Goal: Task Accomplishment & Management: Manage account settings

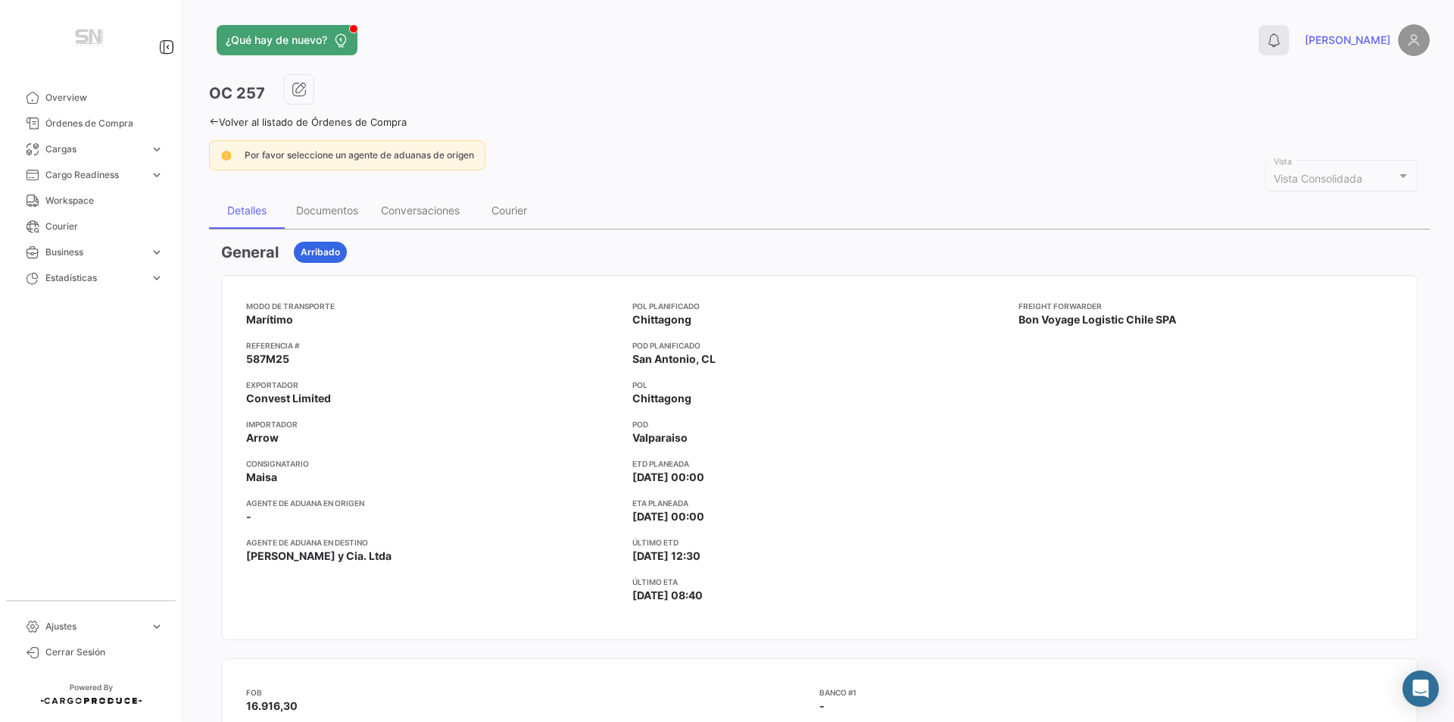
click at [1289, 39] on button "0" at bounding box center [1274, 40] width 30 height 30
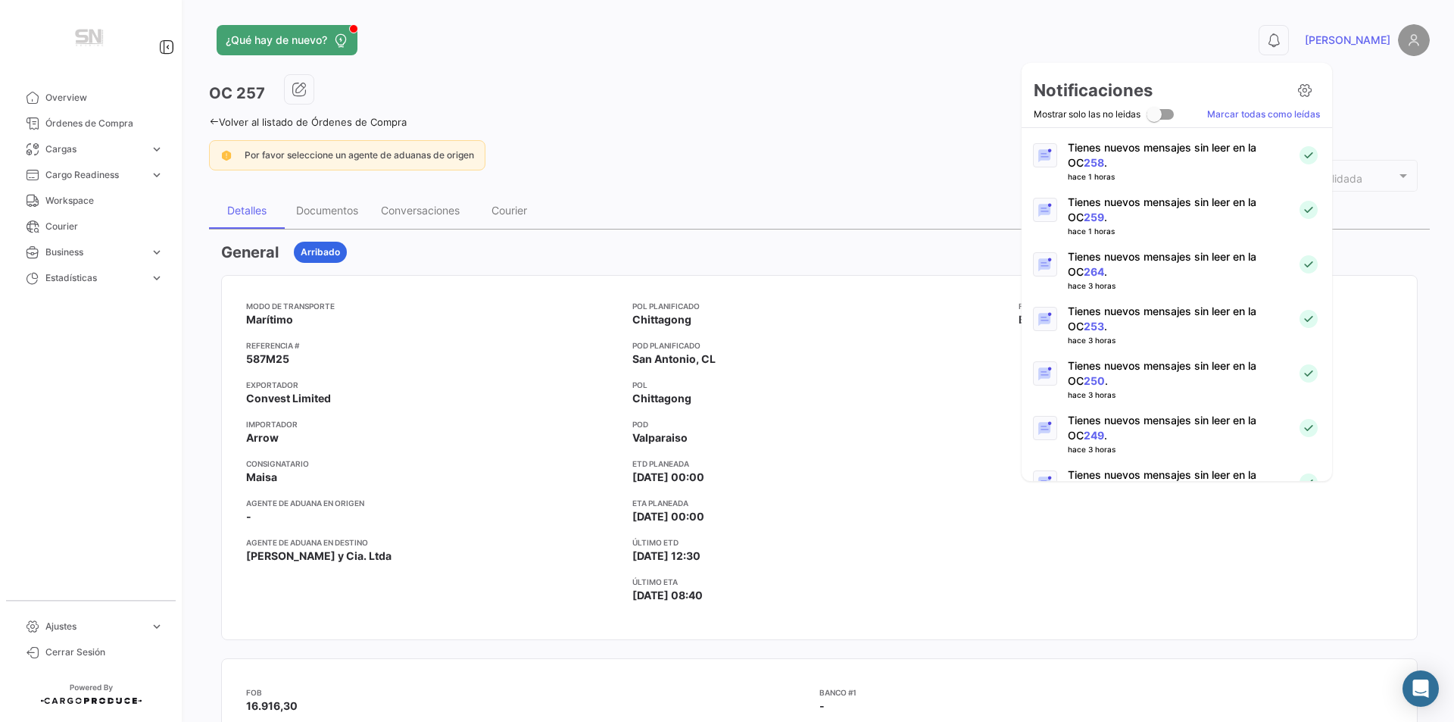
click at [1084, 377] on link "250" at bounding box center [1094, 380] width 21 height 13
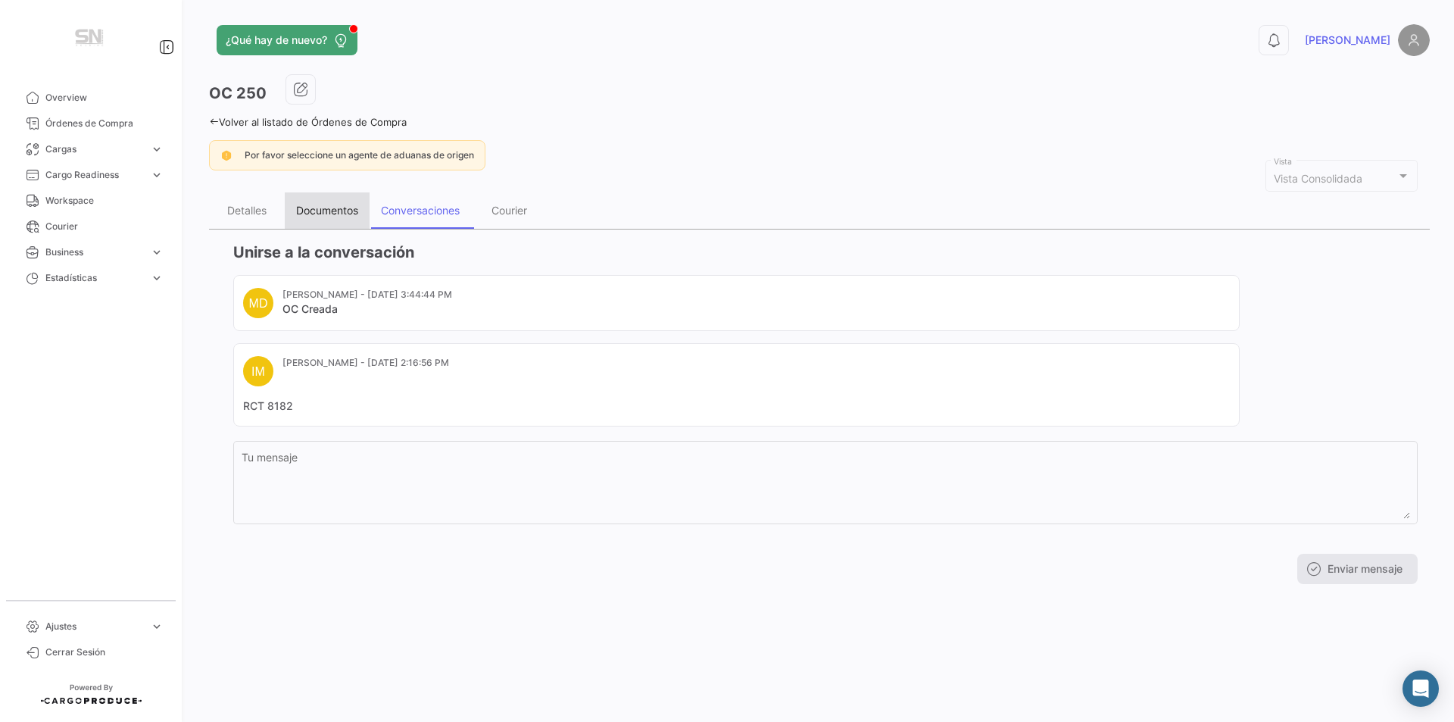
click at [324, 208] on div "Documentos" at bounding box center [327, 210] width 62 height 13
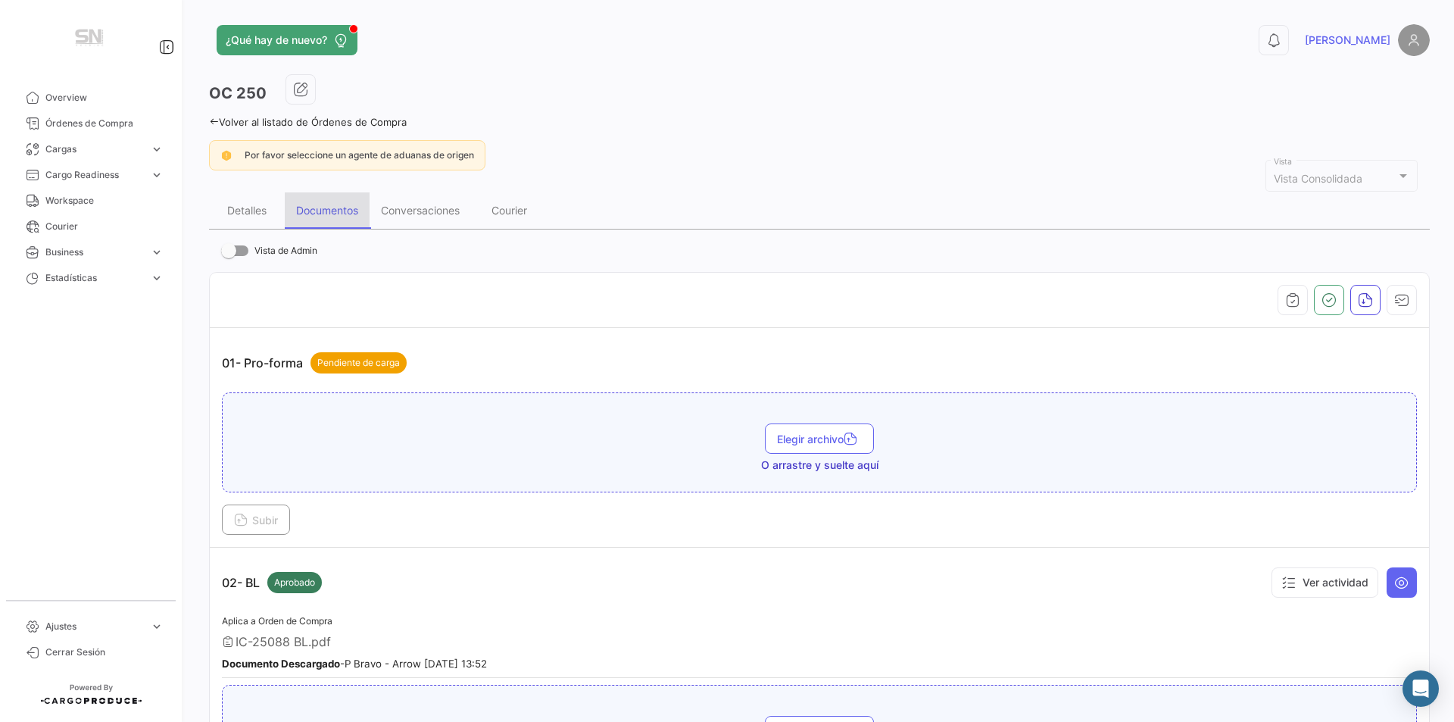
click at [325, 216] on div "Documentos" at bounding box center [327, 210] width 62 height 13
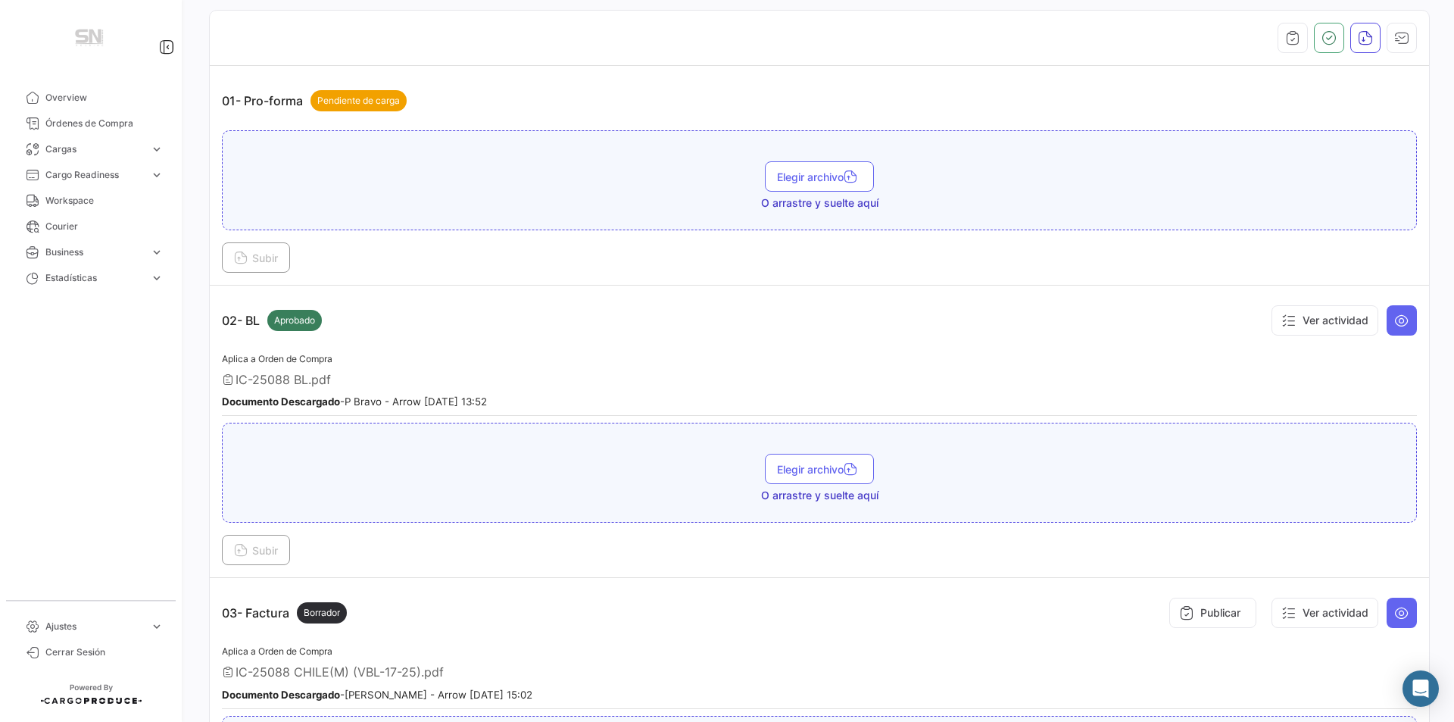
scroll to position [606, 0]
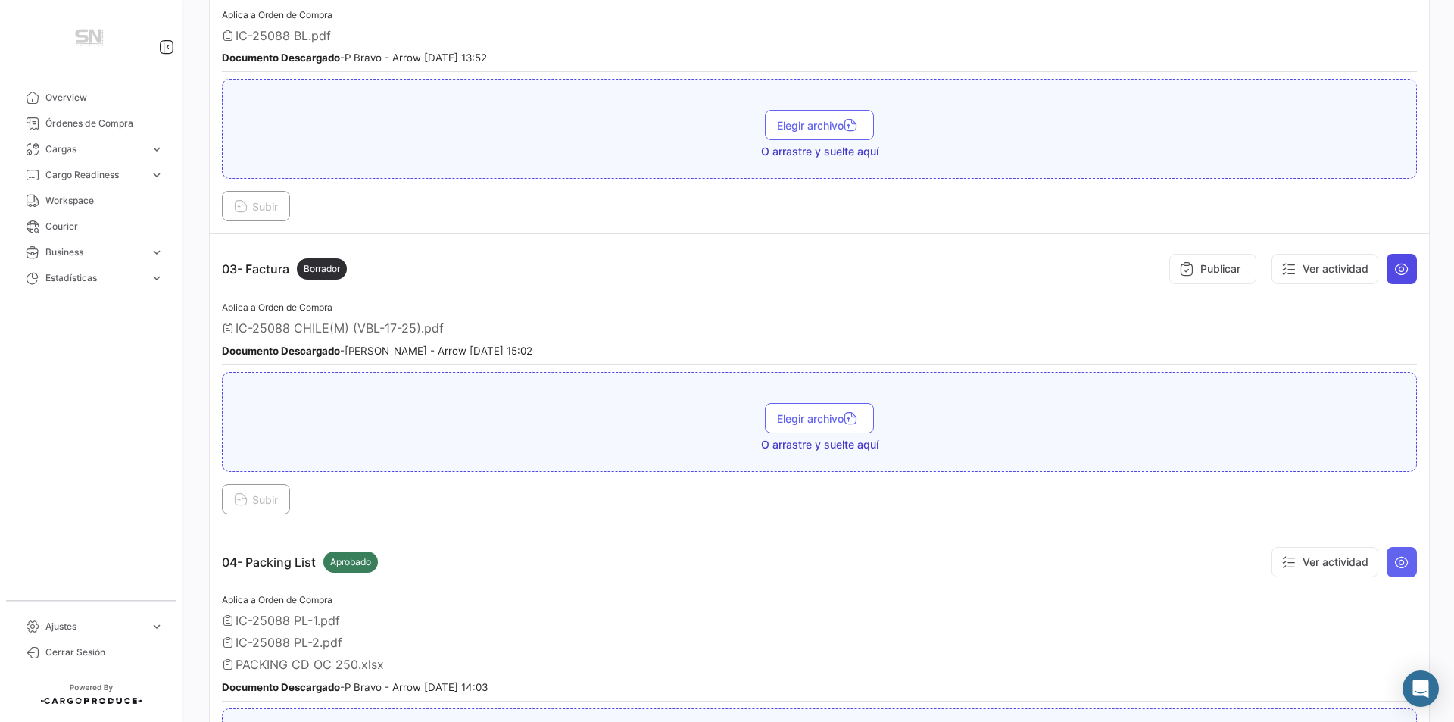
click at [1387, 263] on button at bounding box center [1402, 269] width 30 height 30
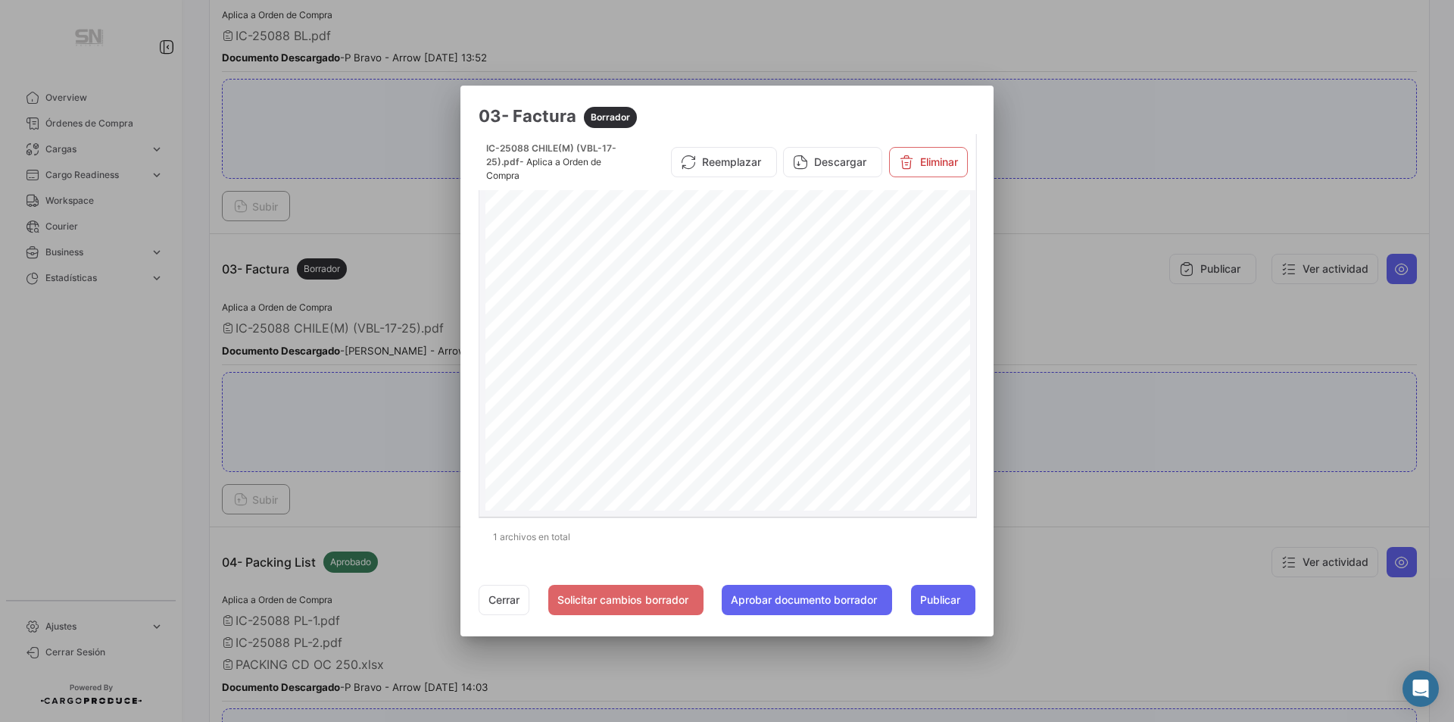
scroll to position [368, 0]
click at [489, 595] on button "Cerrar" at bounding box center [504, 600] width 51 height 30
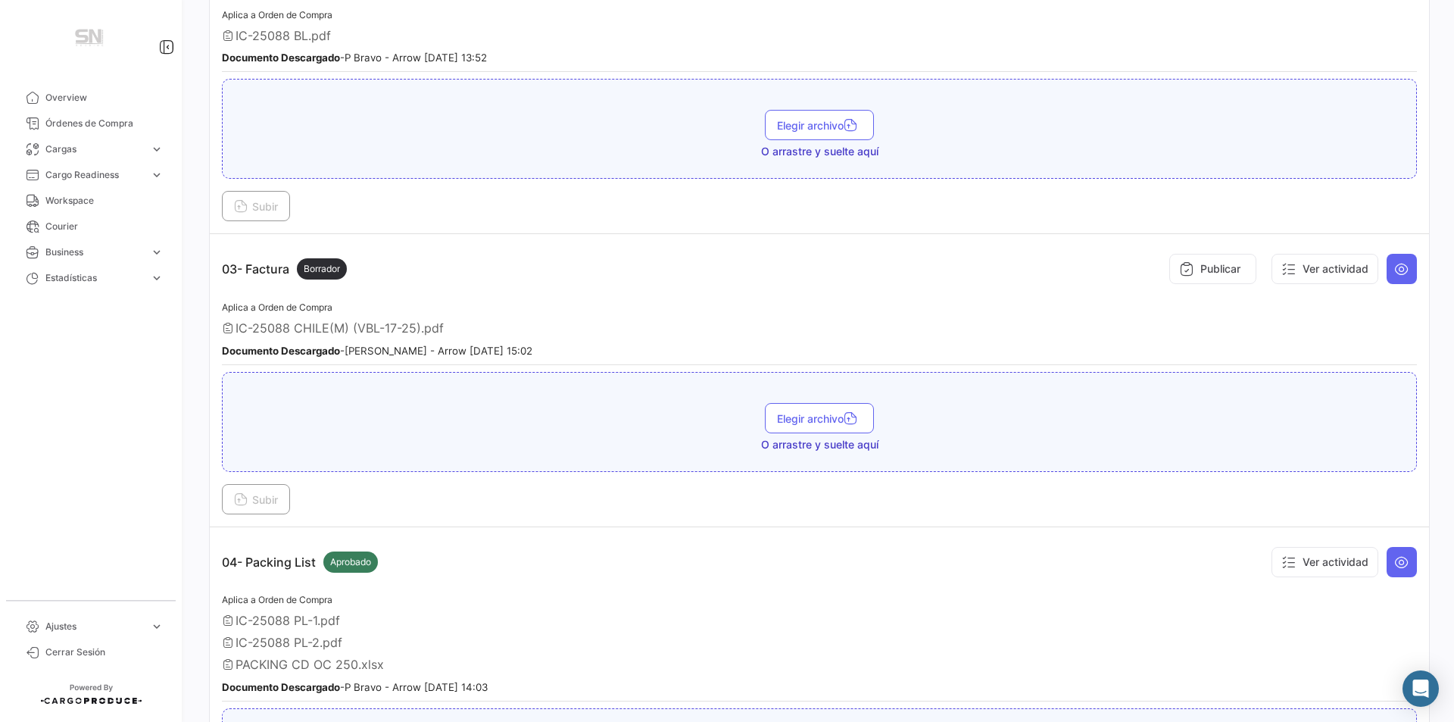
scroll to position [0, 0]
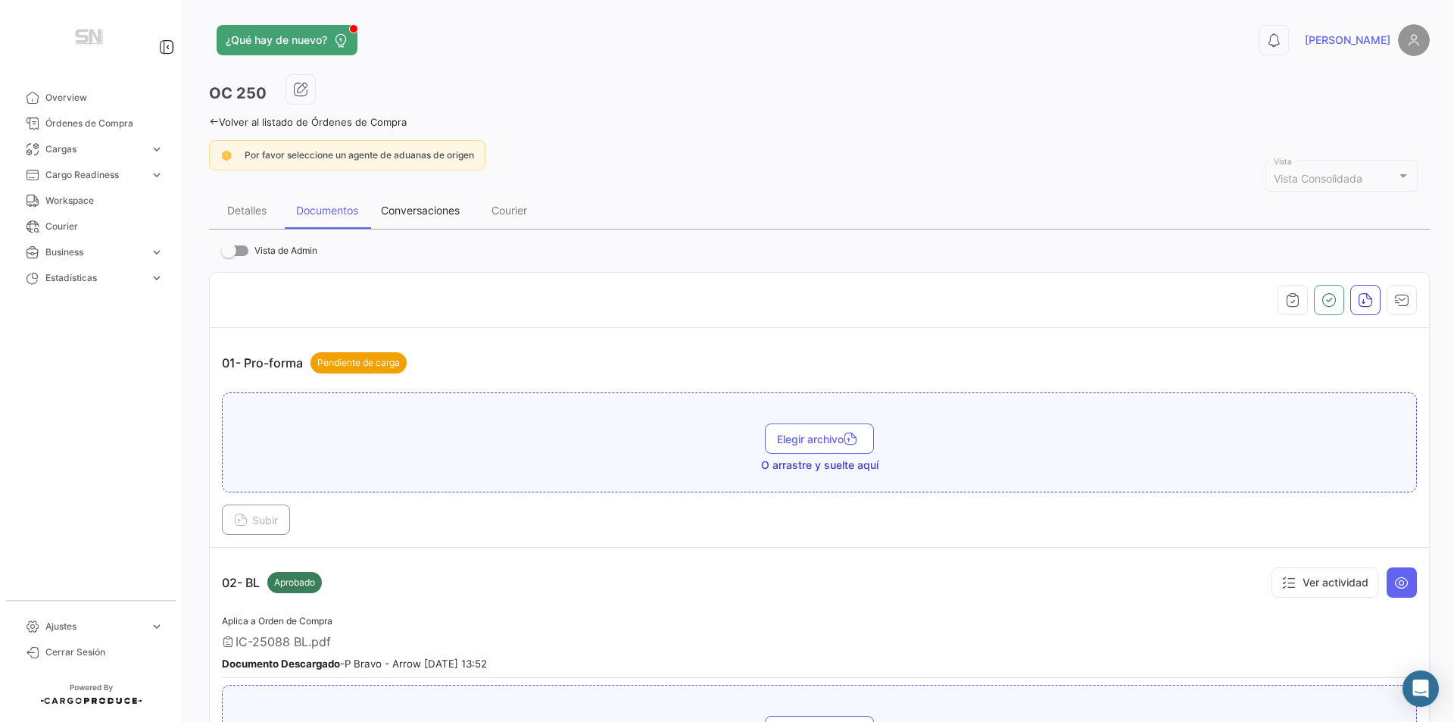
click at [445, 204] on div "Conversaciones" at bounding box center [420, 210] width 79 height 13
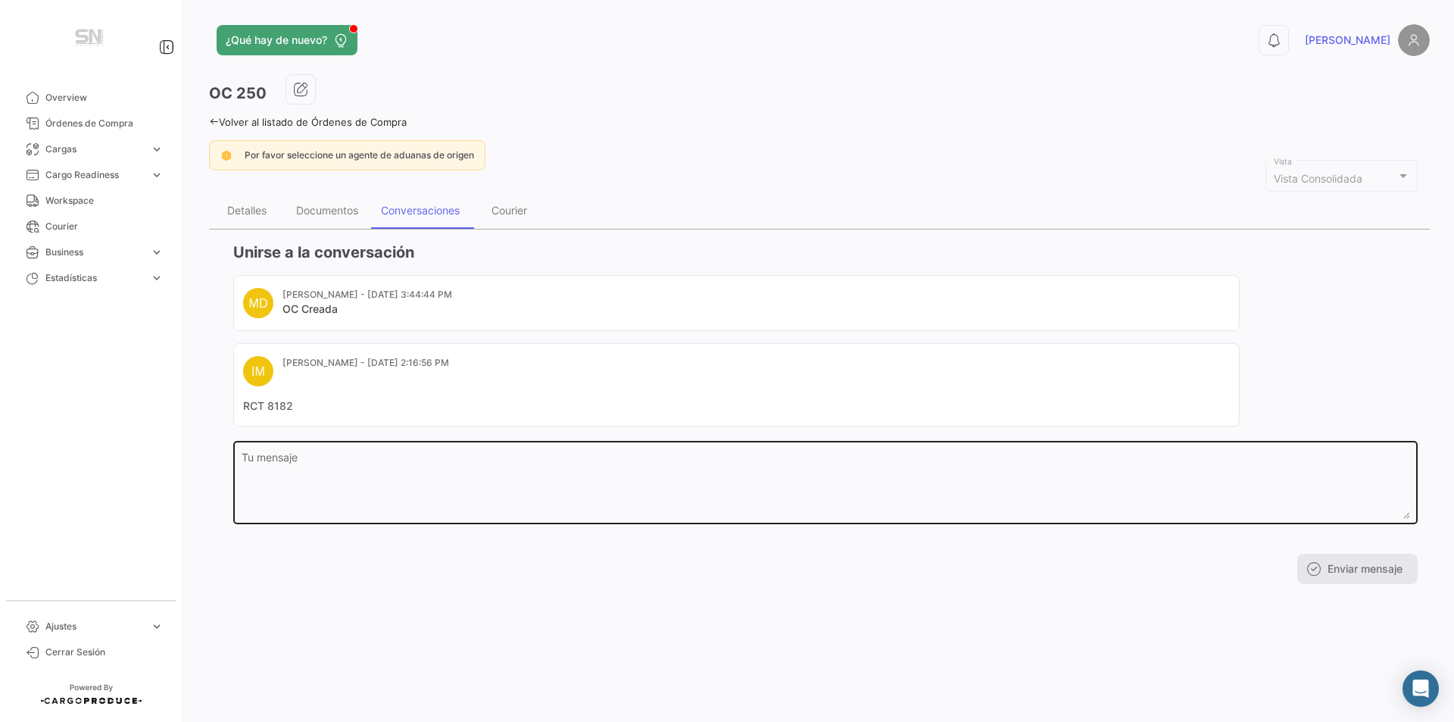
click at [280, 461] on textarea "Tu mensaje" at bounding box center [826, 485] width 1169 height 67
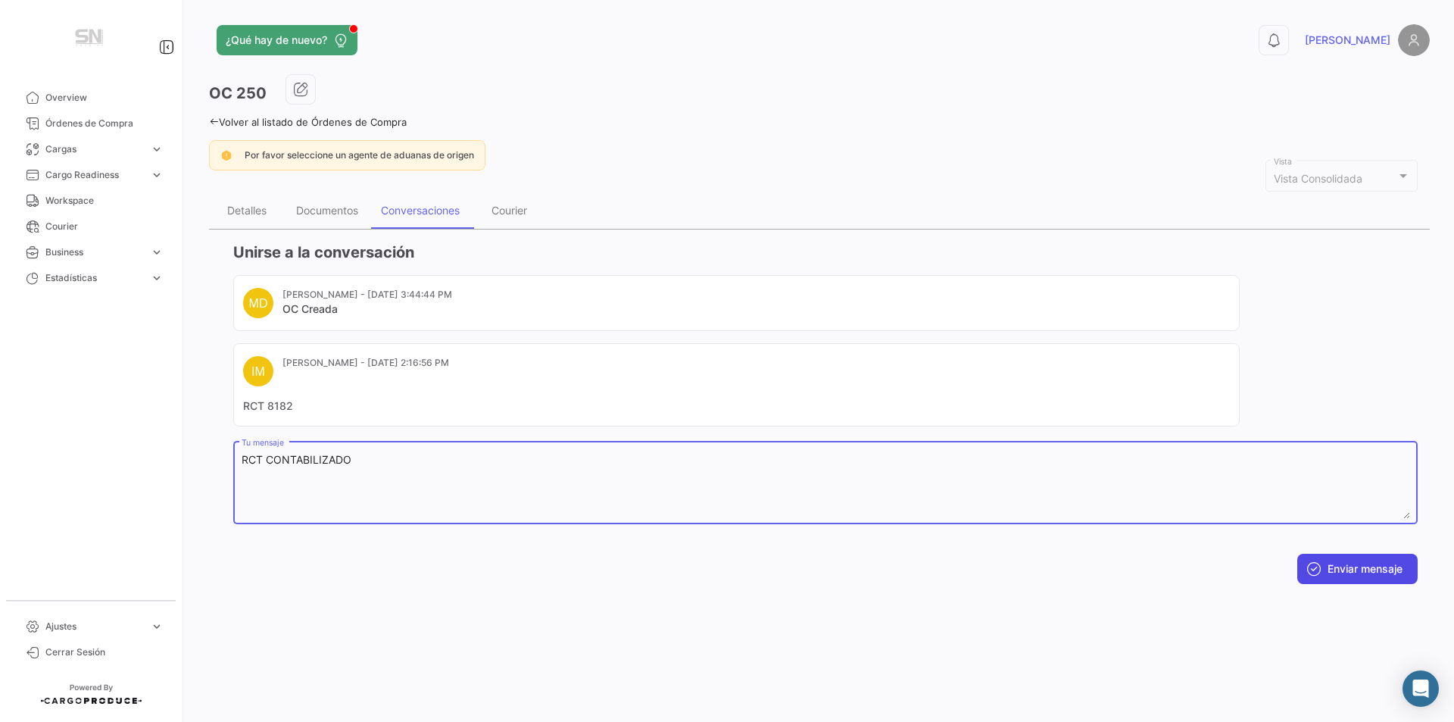
type textarea "RCT CONTABILIZADO"
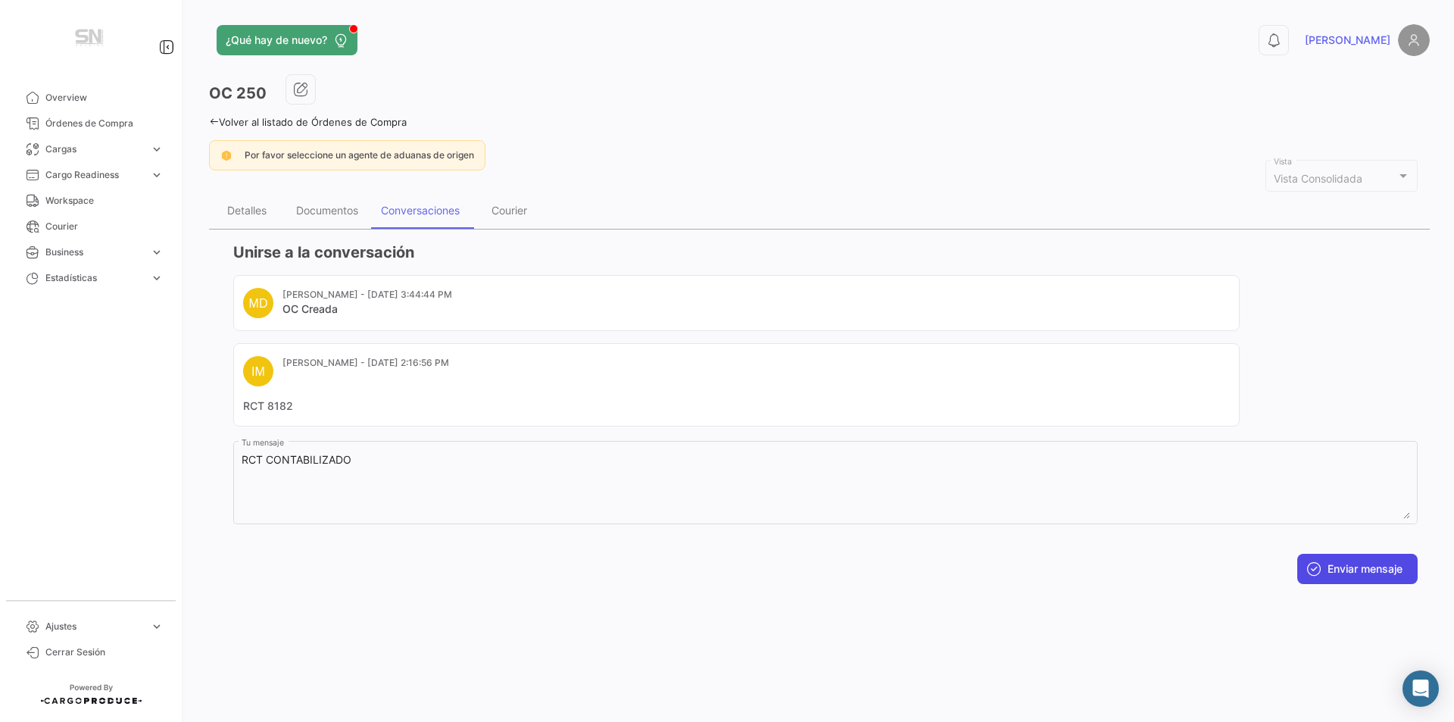
click at [1373, 573] on button "Enviar mensaje" at bounding box center [1357, 569] width 120 height 30
click at [295, 89] on icon "button" at bounding box center [300, 89] width 15 height 15
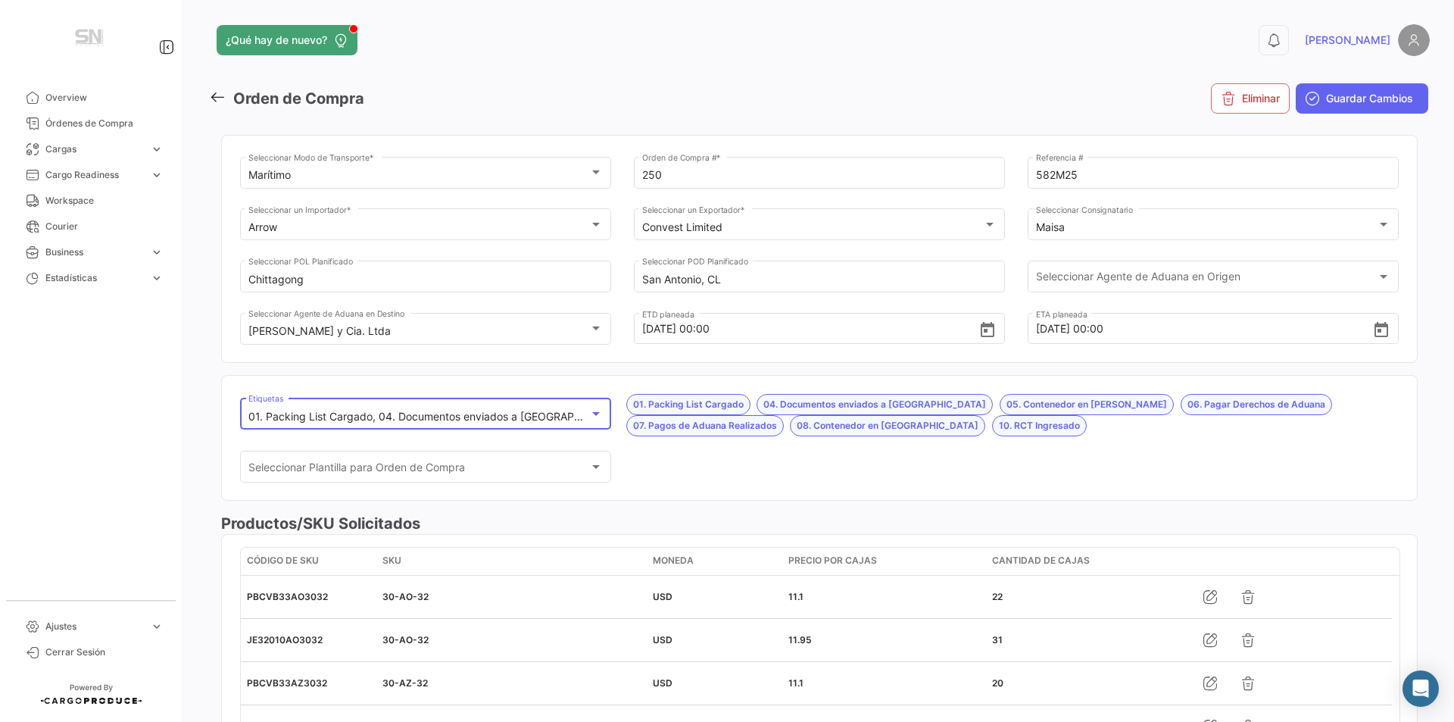
click at [589, 410] on div at bounding box center [596, 413] width 14 height 12
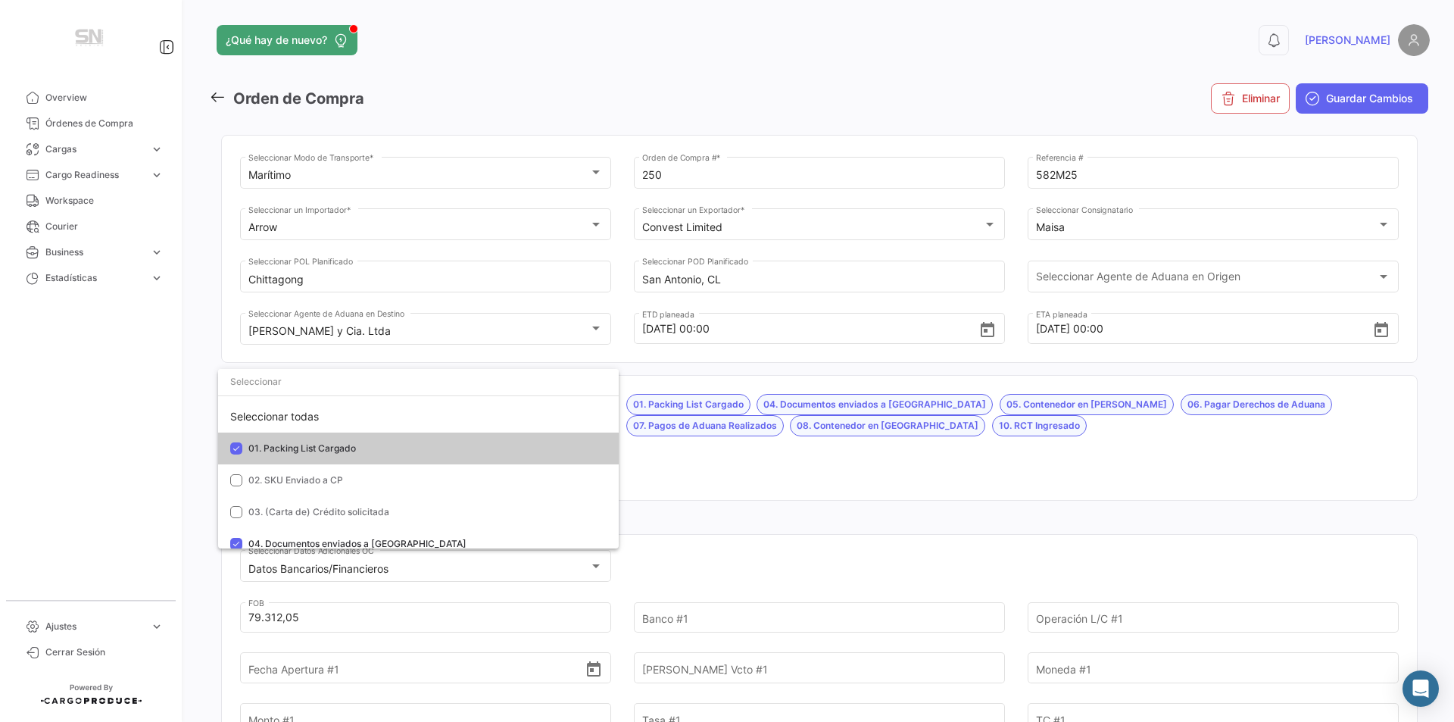
scroll to position [454, 0]
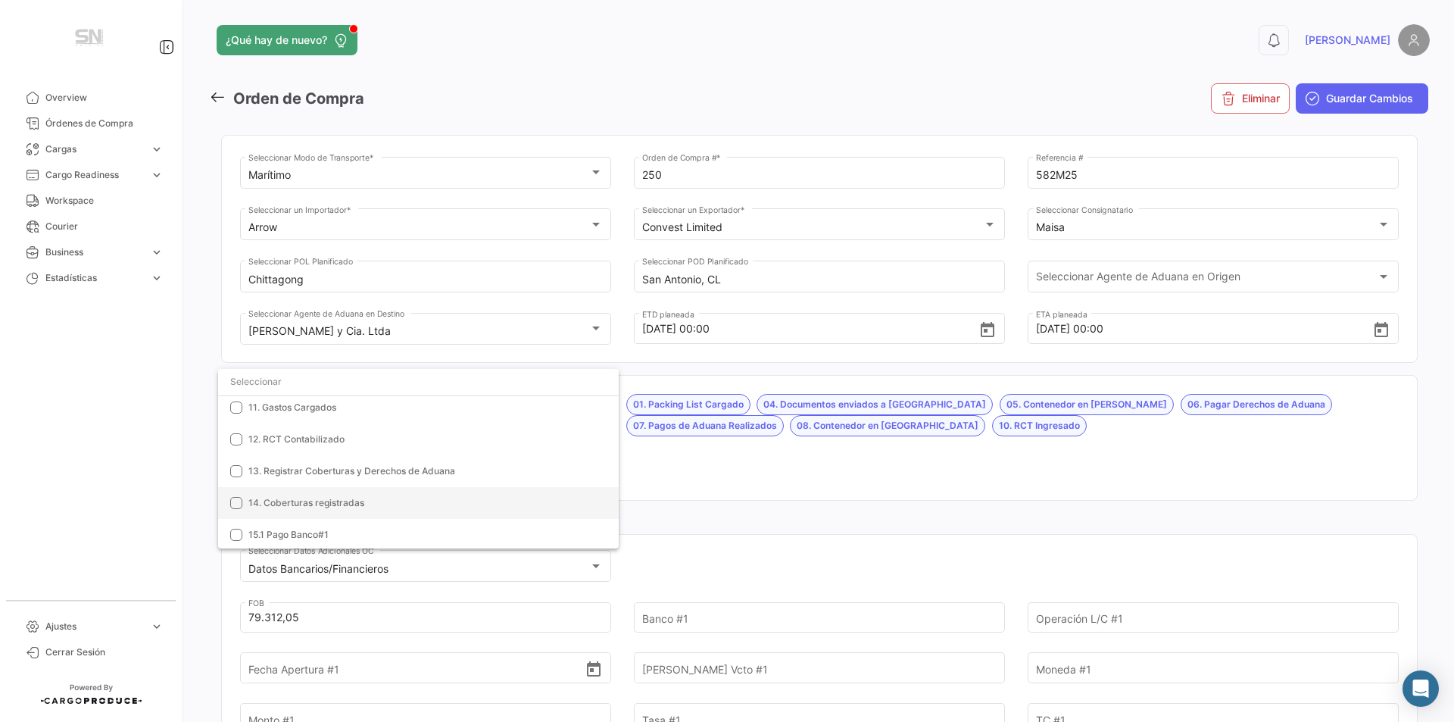
click at [311, 502] on span "14. Coberturas registradas" at bounding box center [306, 502] width 116 height 11
click at [282, 501] on span "14. Coberturas registradas" at bounding box center [306, 502] width 116 height 11
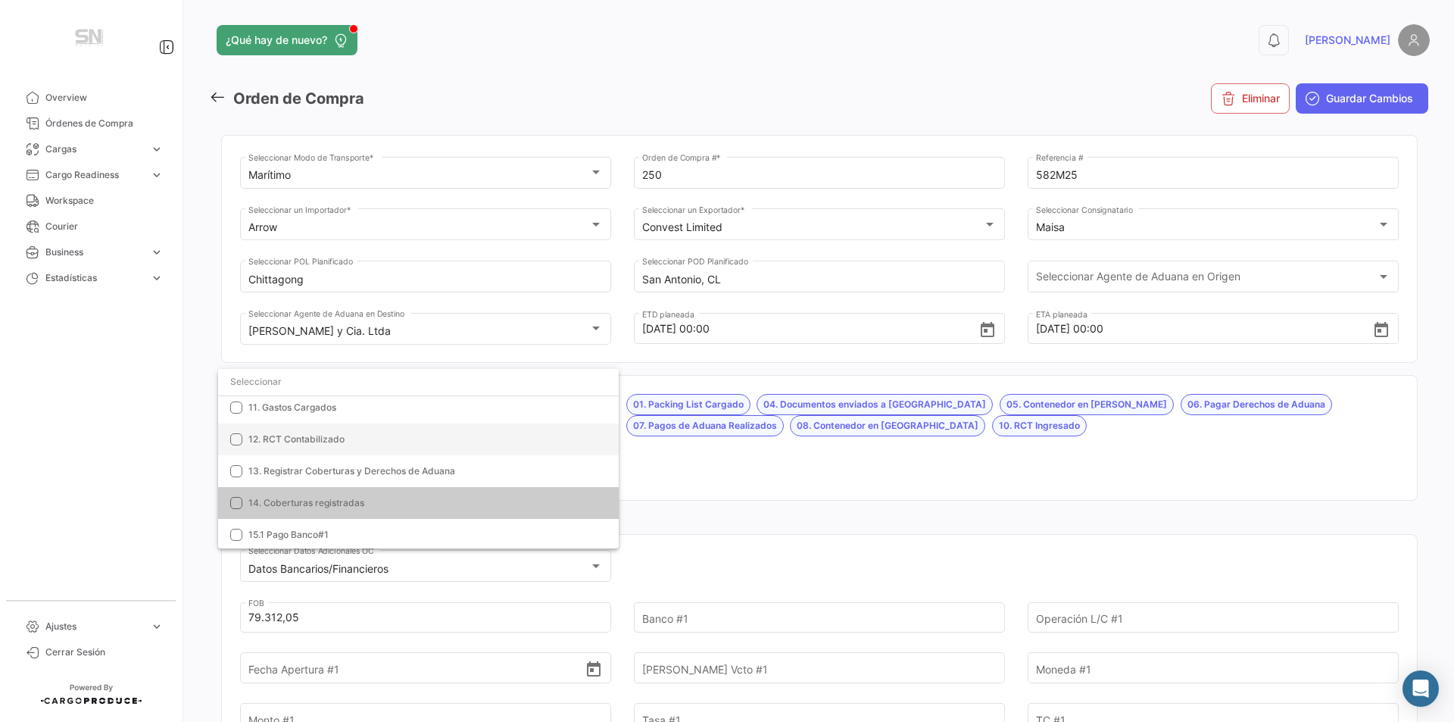
click at [284, 439] on span "12. RCT Contabilizado" at bounding box center [296, 438] width 96 height 11
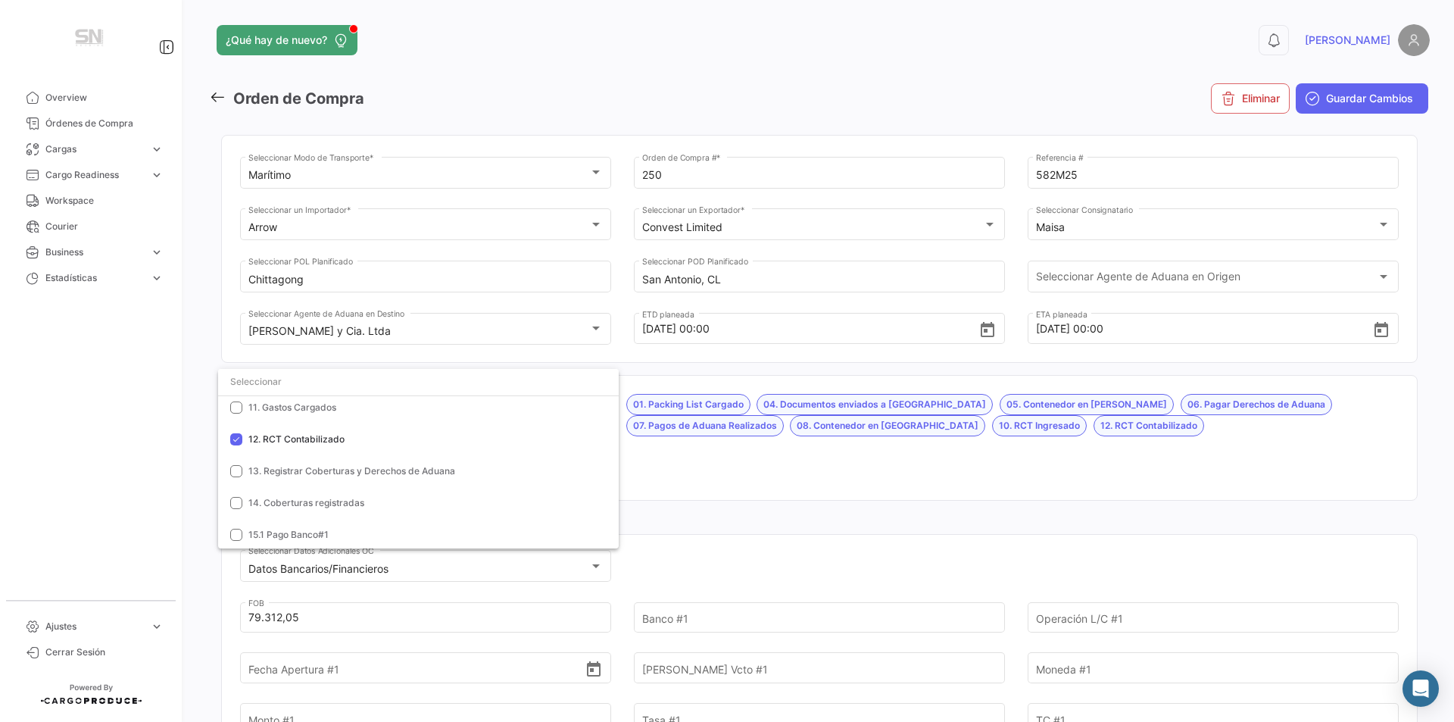
click at [837, 466] on div at bounding box center [727, 361] width 1454 height 722
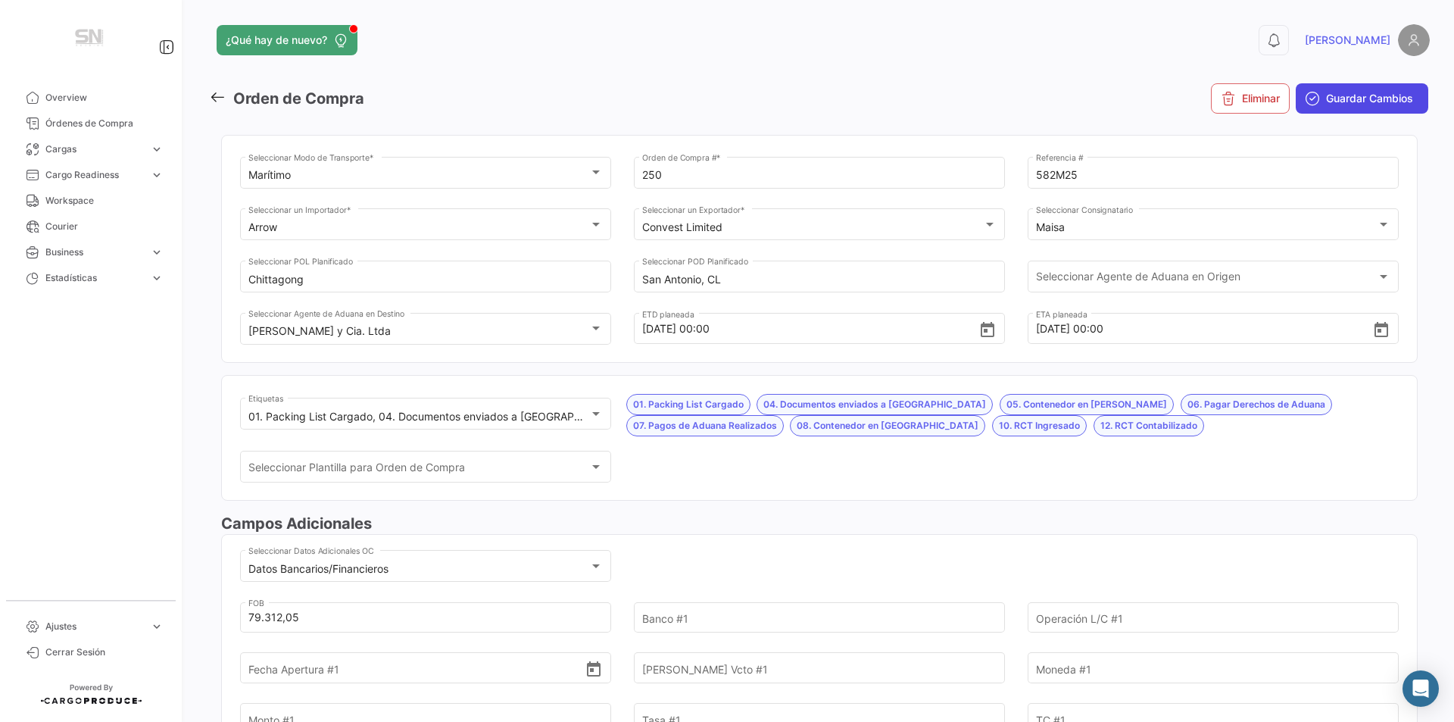
click at [1330, 101] on span "Guardar Cambios" at bounding box center [1369, 98] width 87 height 15
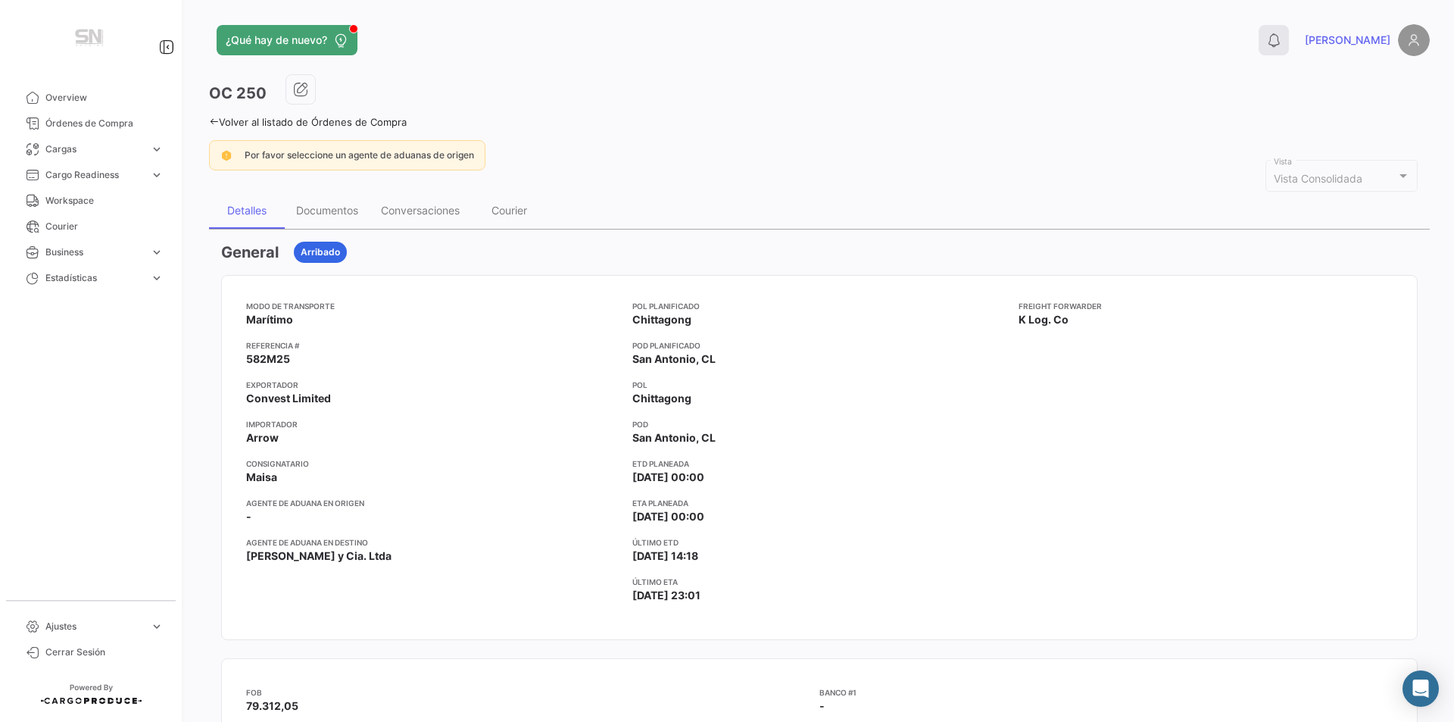
click at [1281, 42] on icon at bounding box center [1273, 40] width 15 height 15
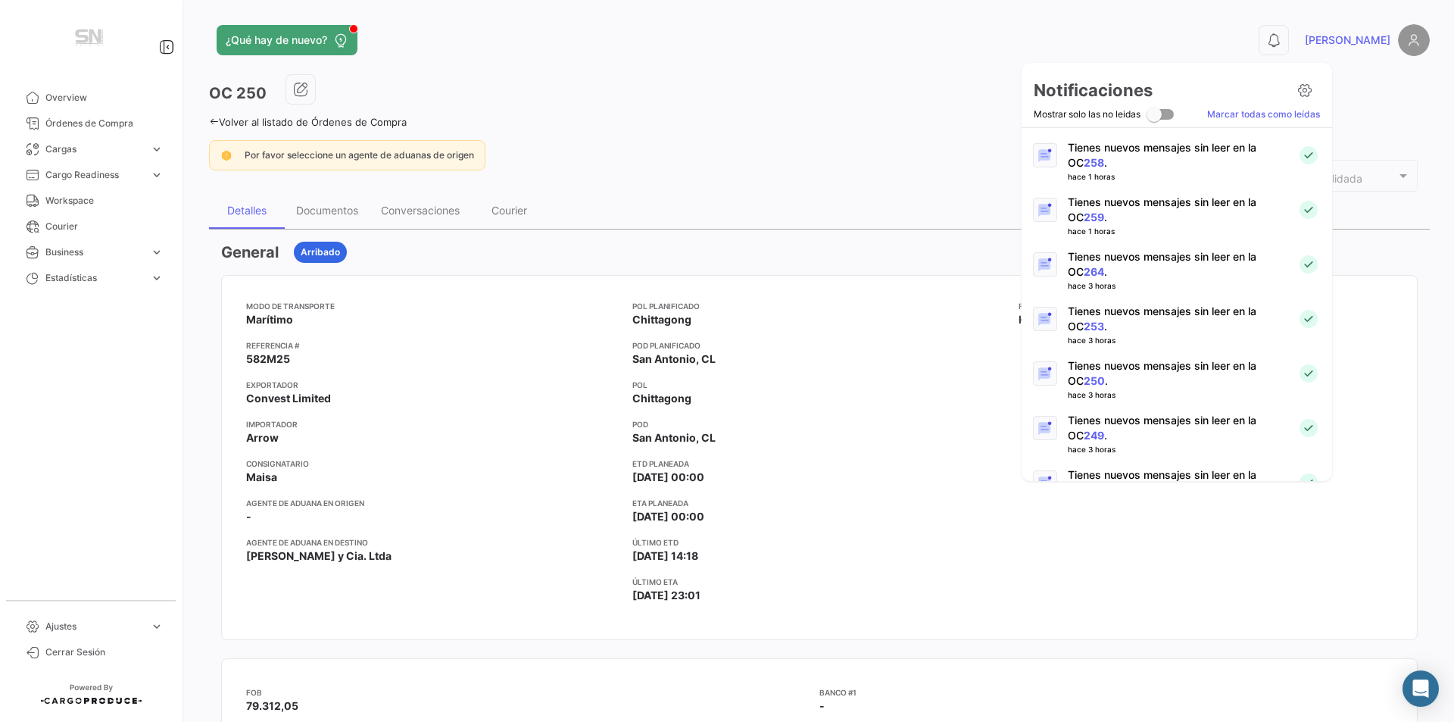
click at [1072, 318] on p "Tienes nuevos mensajes sin leer en la OC 253 ." at bounding box center [1176, 319] width 217 height 30
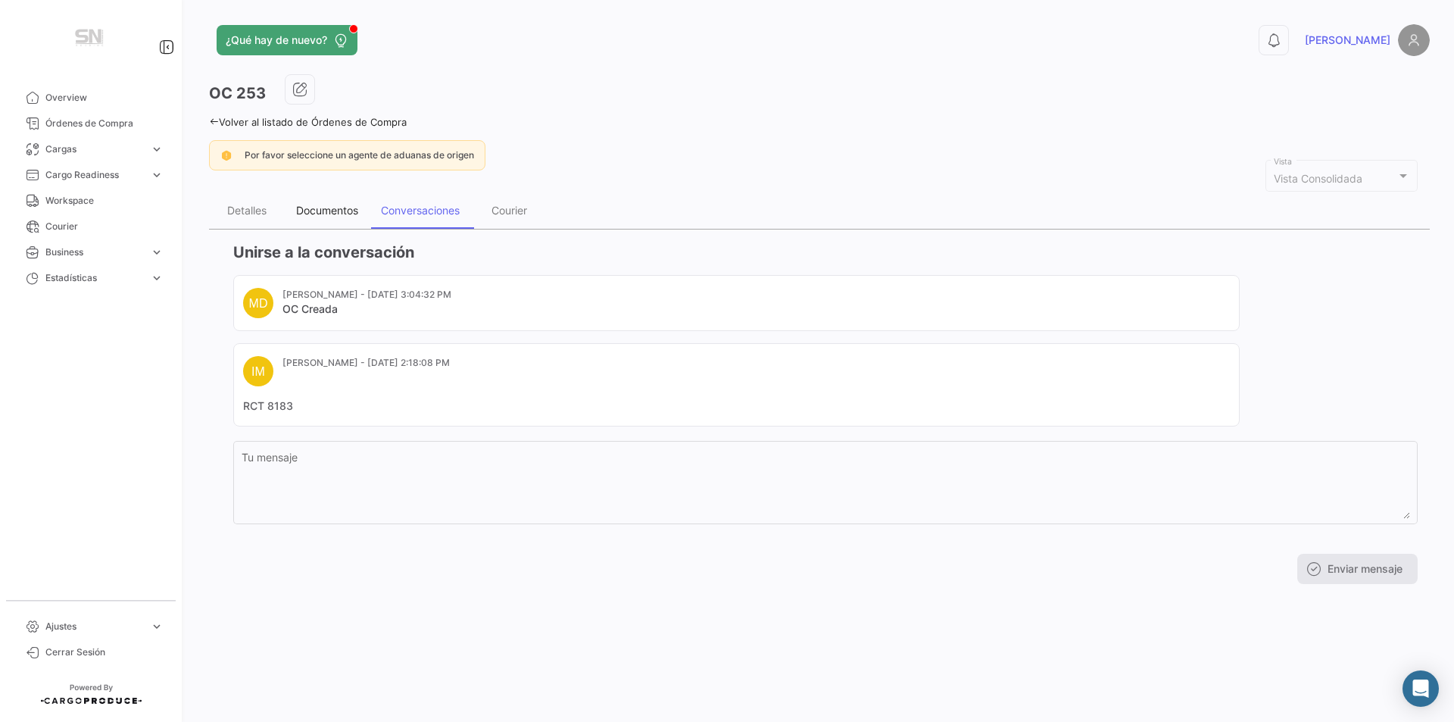
click at [333, 210] on div "Documentos" at bounding box center [327, 210] width 62 height 13
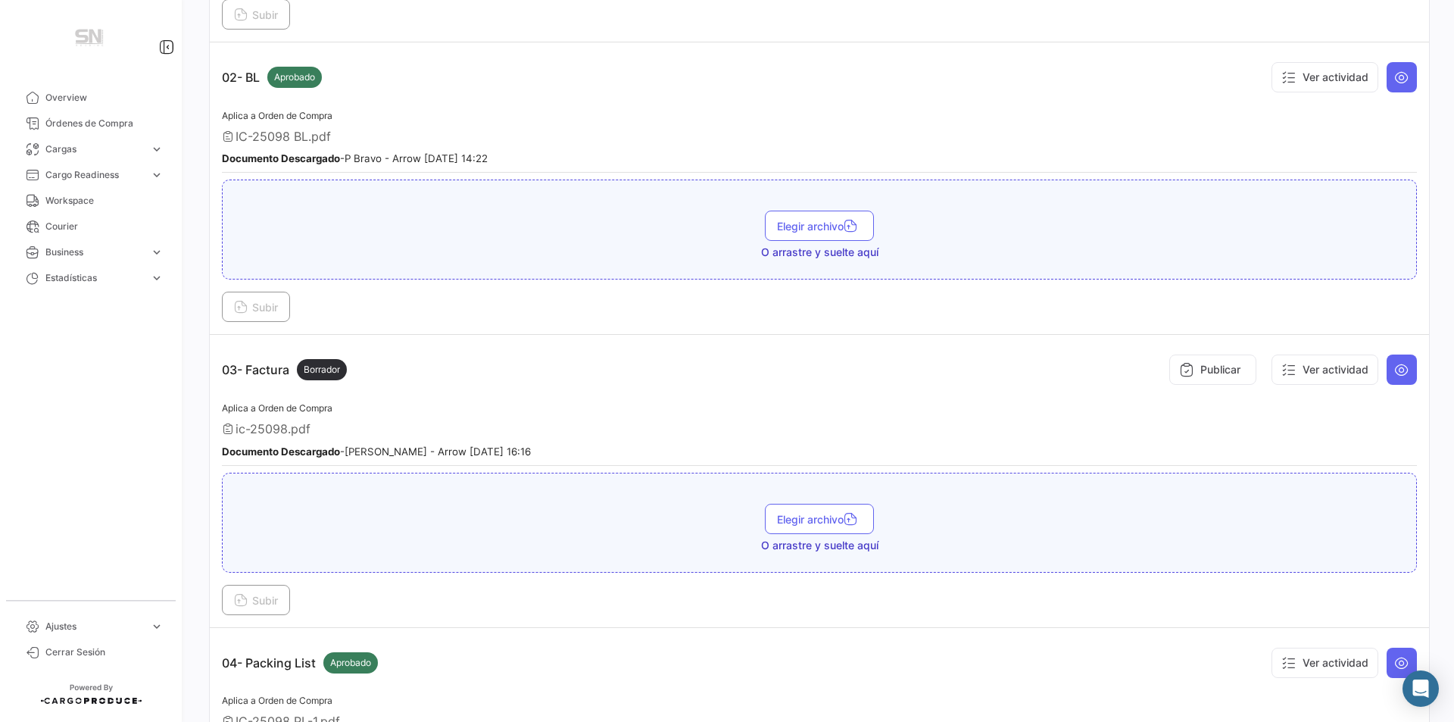
scroll to position [530, 0]
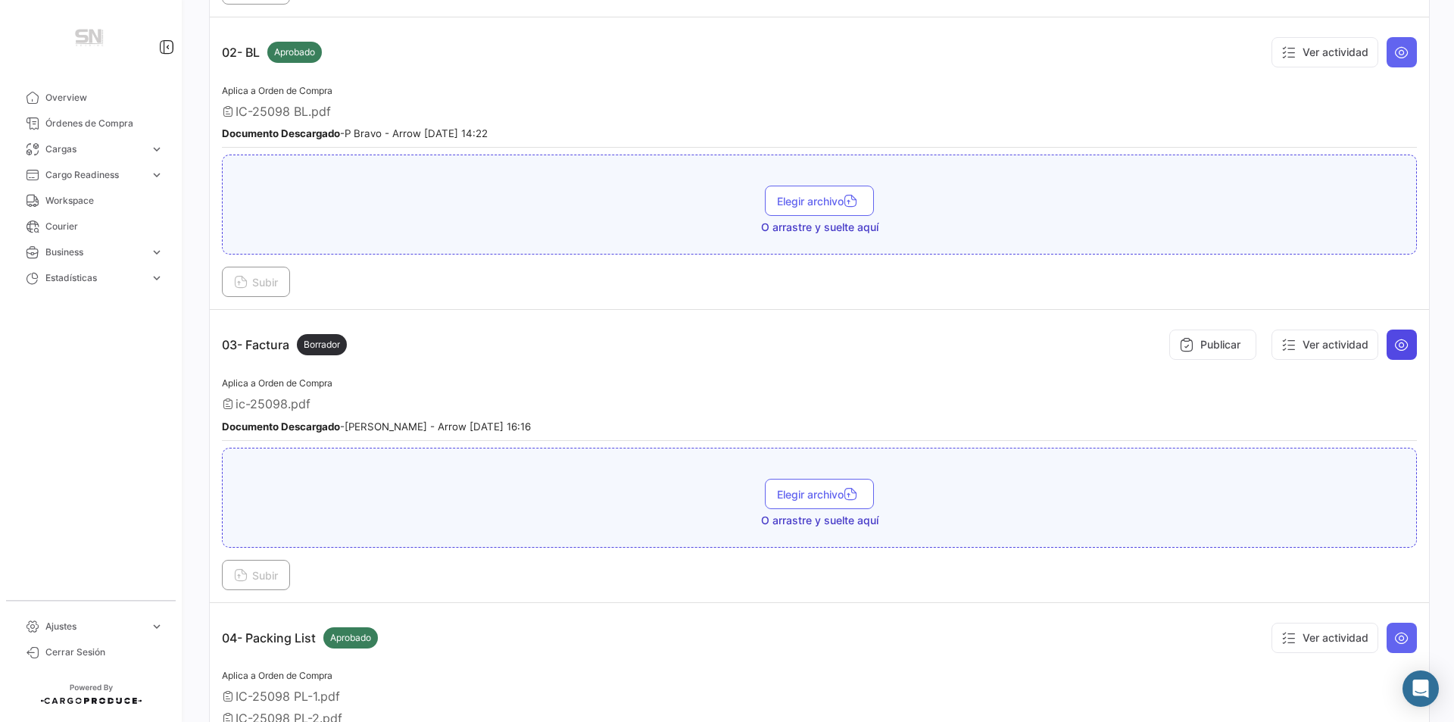
click at [1394, 348] on icon at bounding box center [1401, 344] width 15 height 15
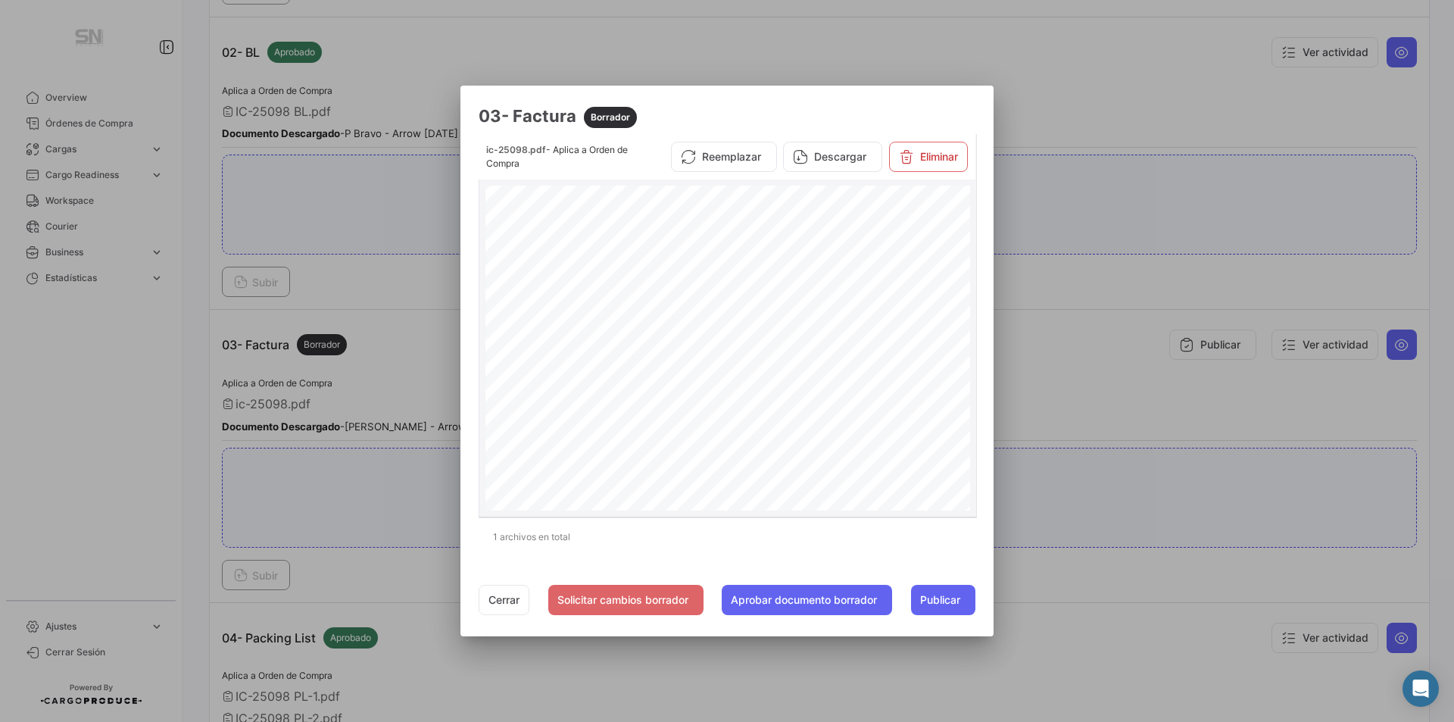
scroll to position [368, 0]
click at [496, 601] on button "Cerrar" at bounding box center [504, 600] width 51 height 30
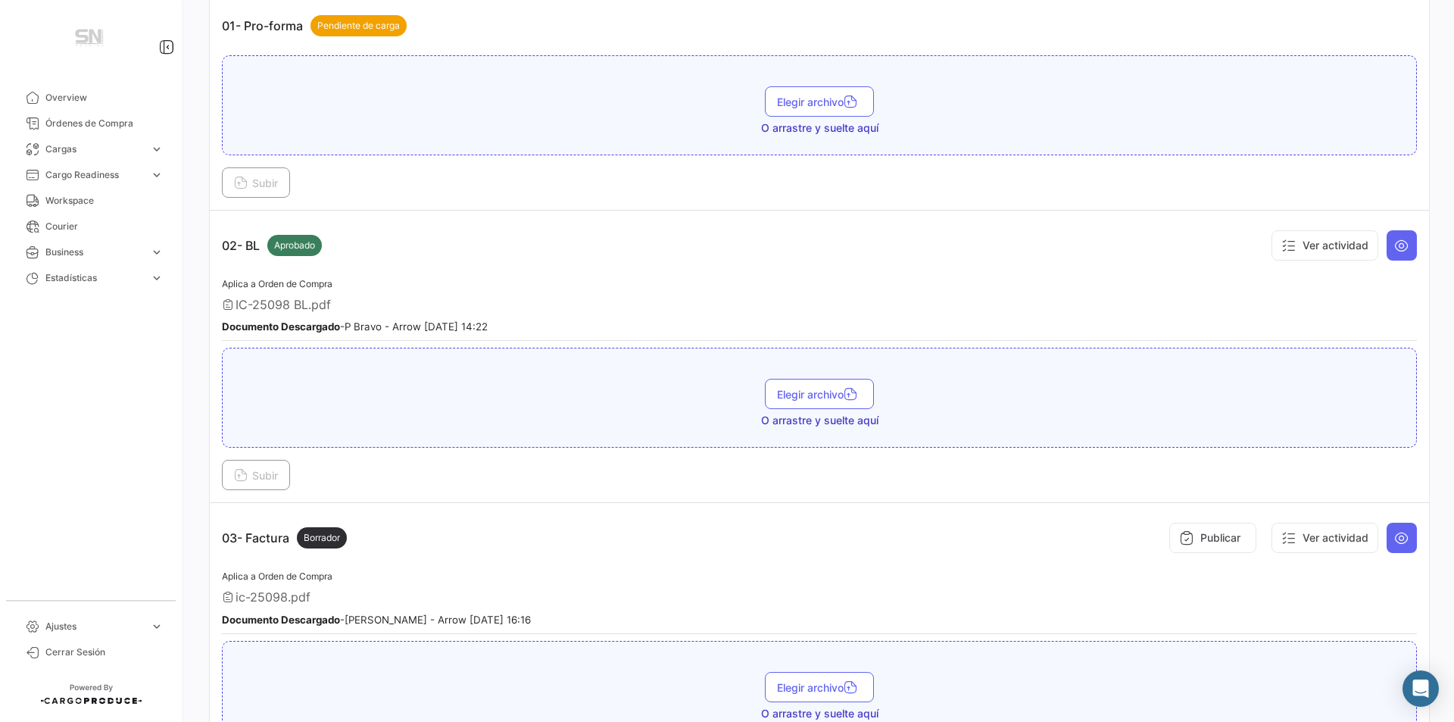
scroll to position [0, 0]
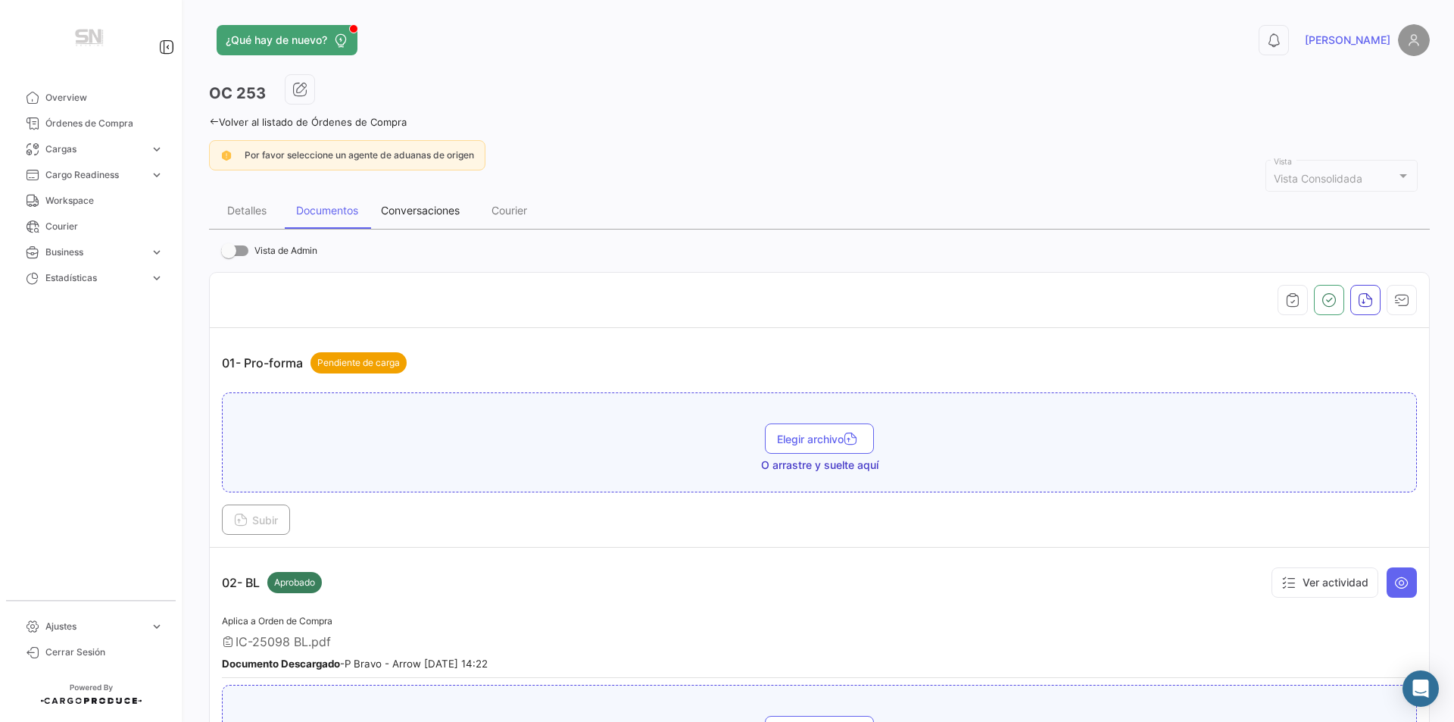
click at [437, 211] on div "Conversaciones" at bounding box center [420, 210] width 79 height 13
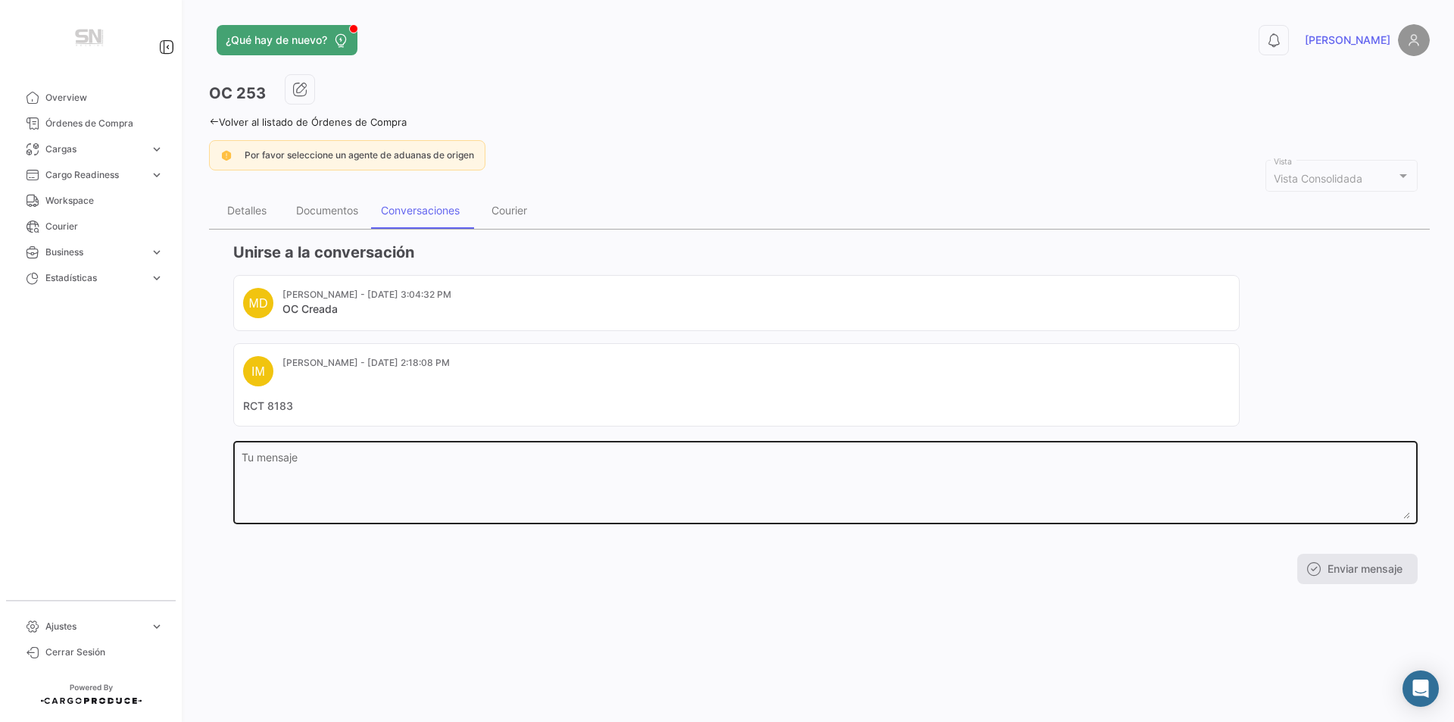
click at [279, 457] on textarea "Tu mensaje" at bounding box center [826, 485] width 1169 height 67
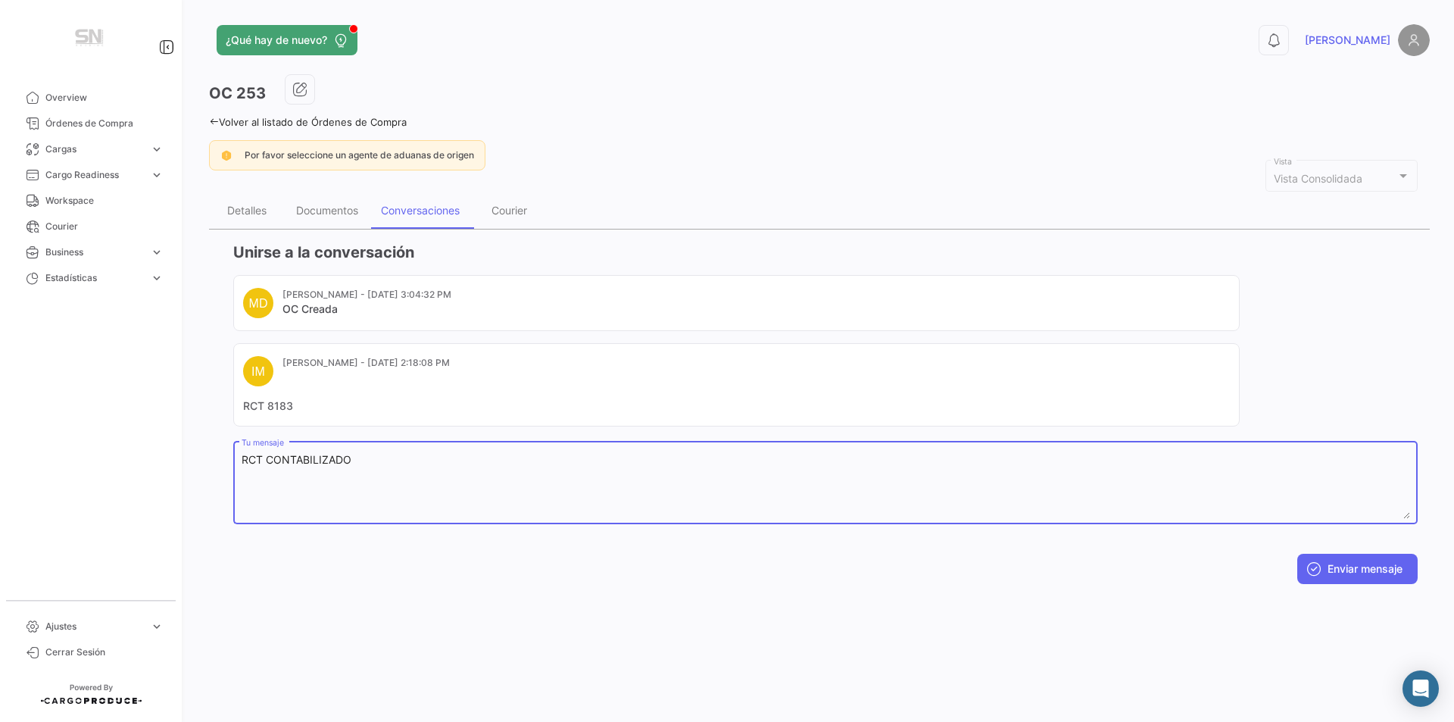
type textarea "RCT CONTABILIZADO"
click at [1324, 567] on button "Enviar mensaje" at bounding box center [1357, 569] width 120 height 30
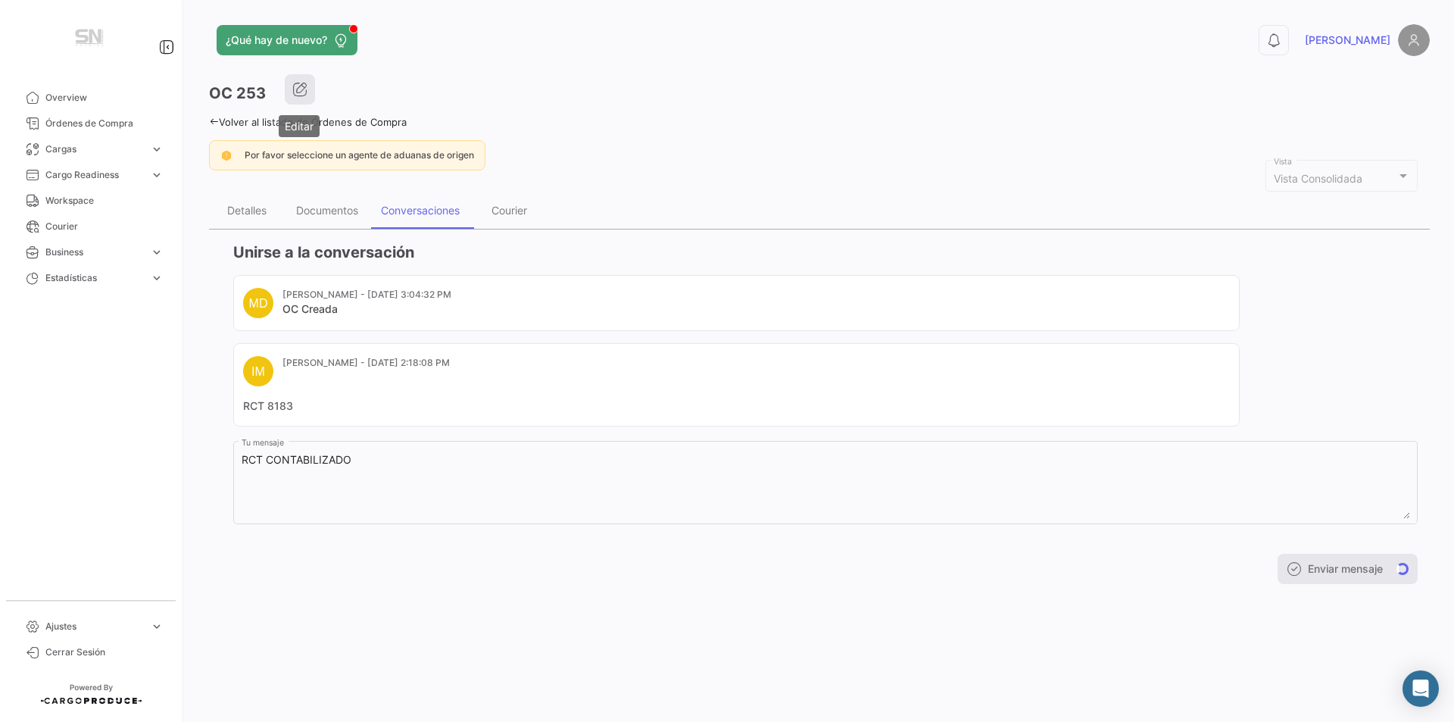
click at [306, 89] on icon "button" at bounding box center [299, 89] width 15 height 15
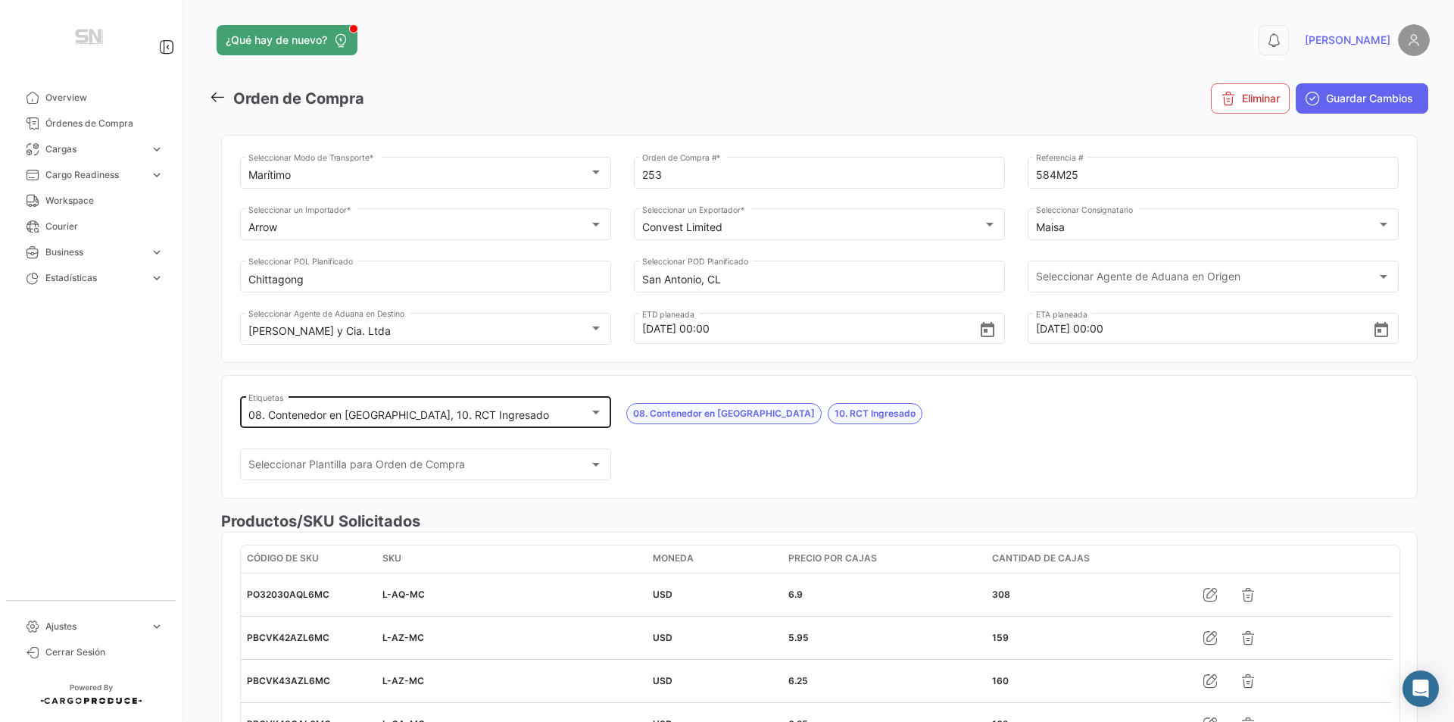
click at [592, 410] on div at bounding box center [596, 412] width 8 height 4
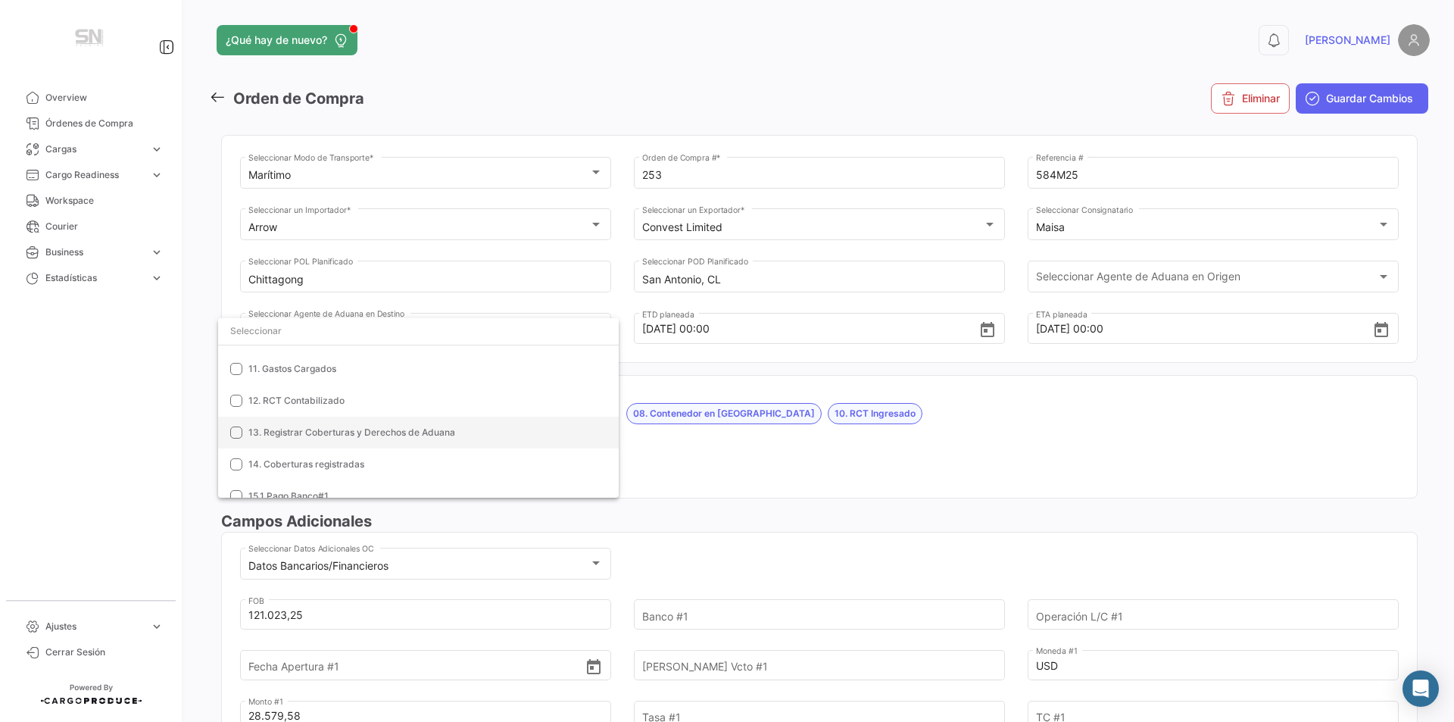
scroll to position [369, 0]
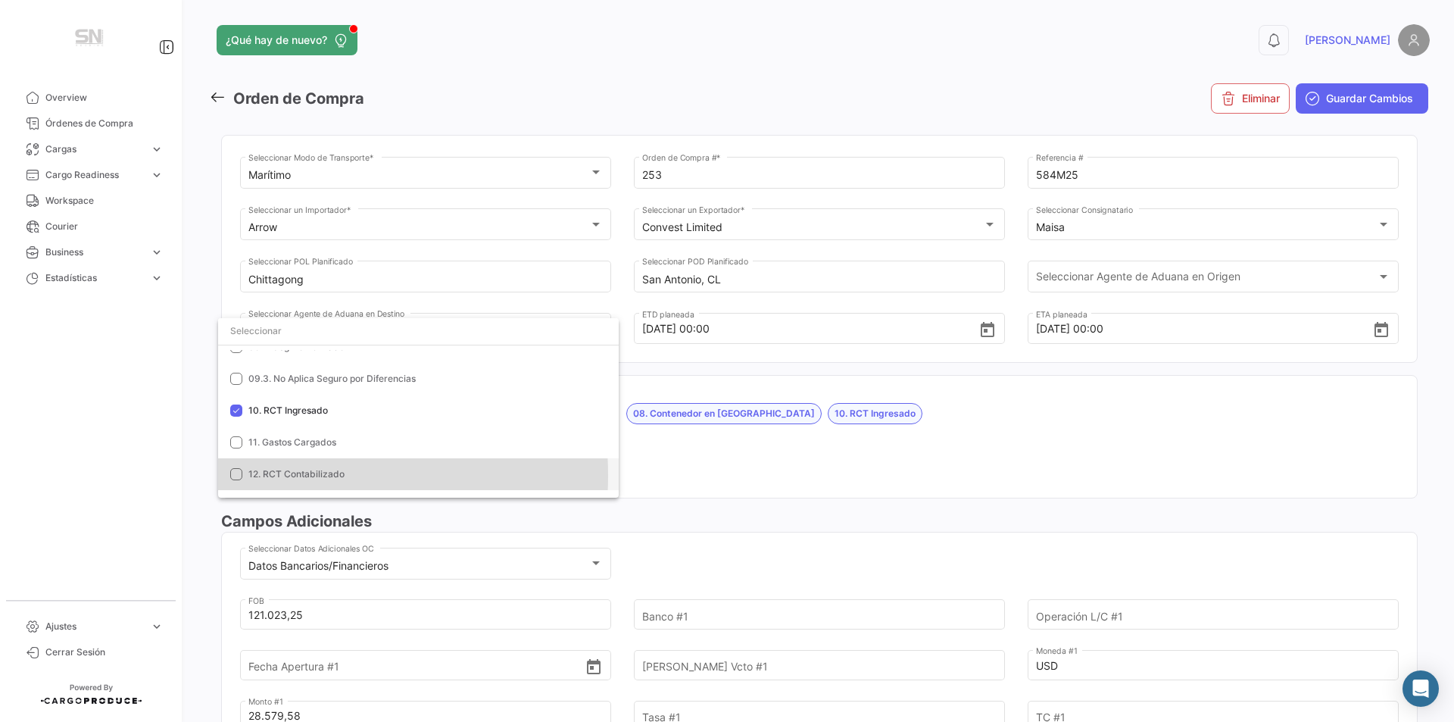
click at [276, 476] on span "12. RCT Contabilizado" at bounding box center [296, 473] width 96 height 11
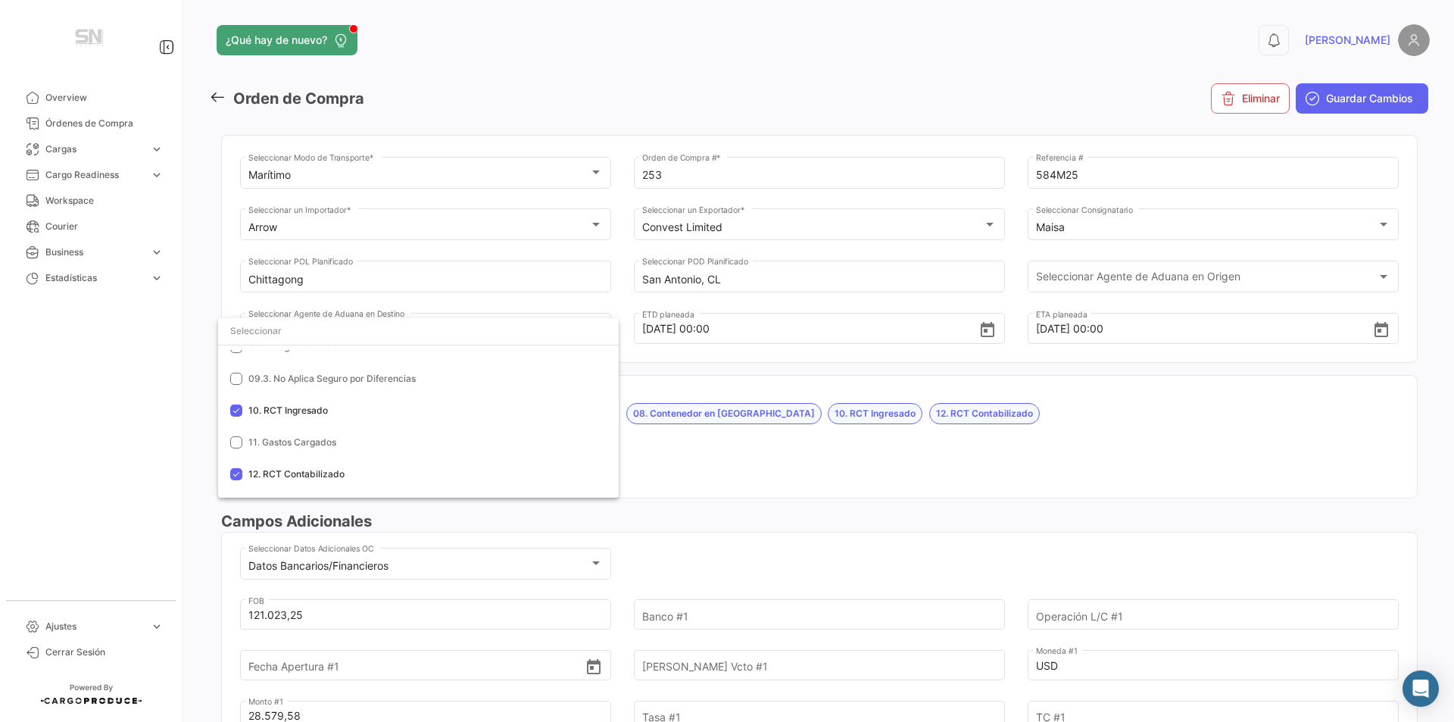
click at [977, 476] on div at bounding box center [727, 361] width 1454 height 722
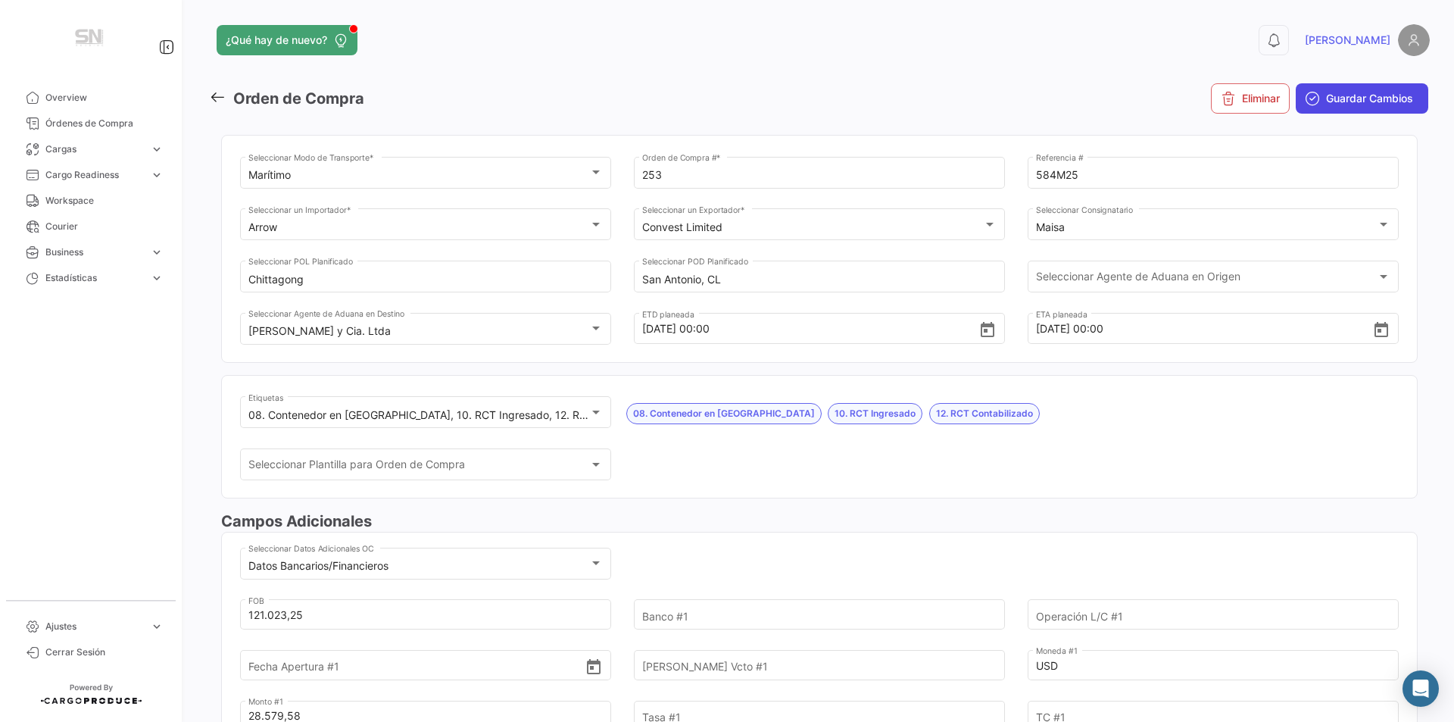
click at [1366, 98] on span "Guardar Cambios" at bounding box center [1369, 98] width 87 height 15
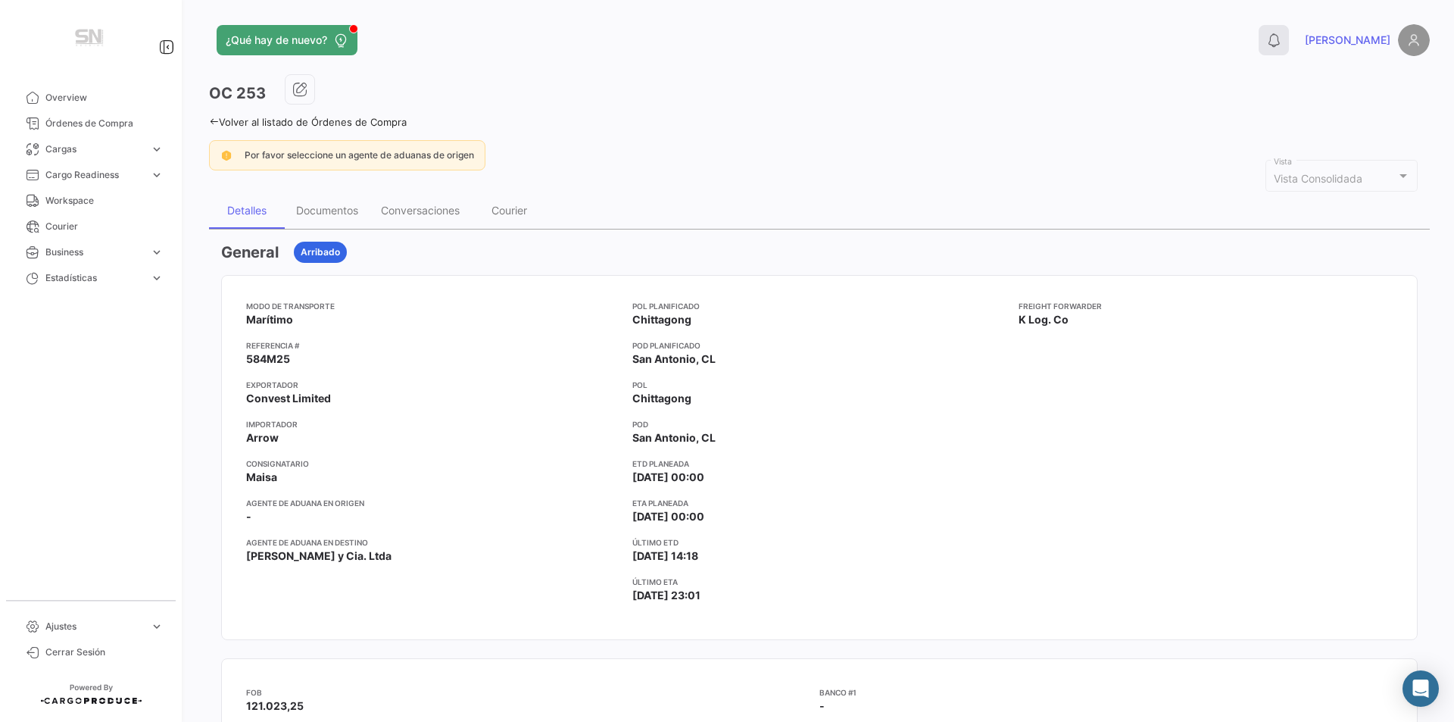
click at [1281, 45] on icon at bounding box center [1273, 40] width 15 height 15
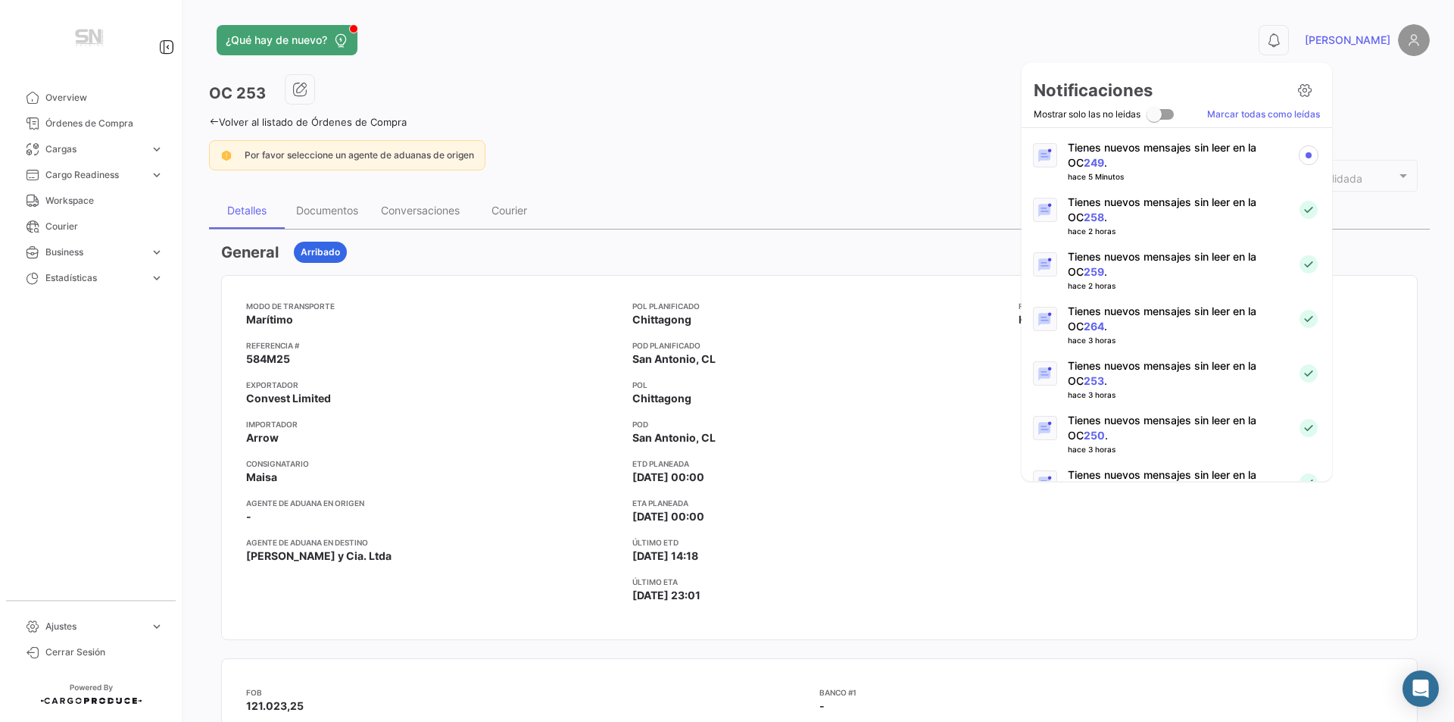
click at [1088, 153] on p "Tienes nuevos mensajes sin leer en la OC 249 ." at bounding box center [1176, 155] width 217 height 30
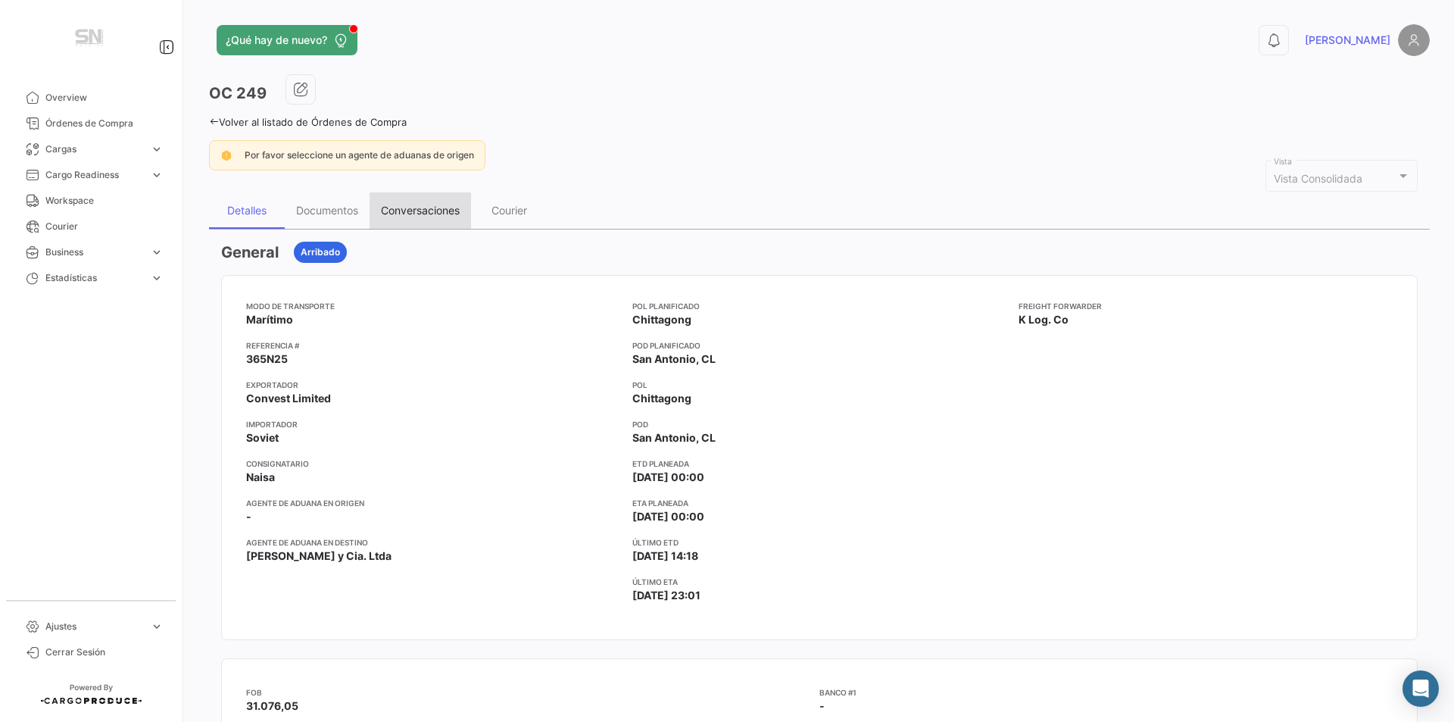
click at [439, 211] on div "Conversaciones" at bounding box center [420, 210] width 79 height 13
